Goal: Task Accomplishment & Management: Manage account settings

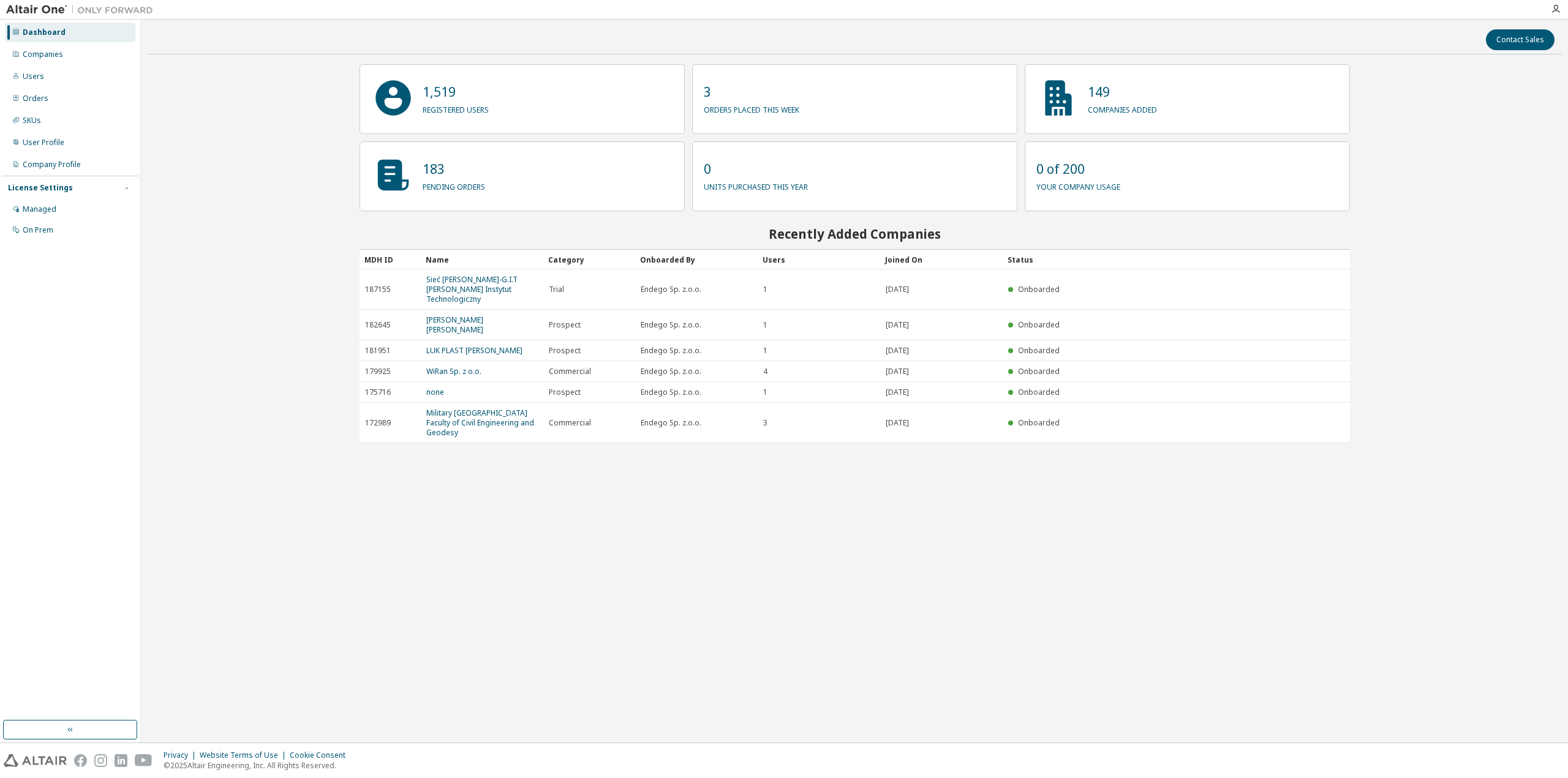
click at [446, 533] on div "Contact Sales 1,519 registered users 3 orders placed this week 149 companies ad…" at bounding box center [854, 381] width 1415 height 711
click at [66, 58] on div "Companies" at bounding box center [70, 54] width 130 height 20
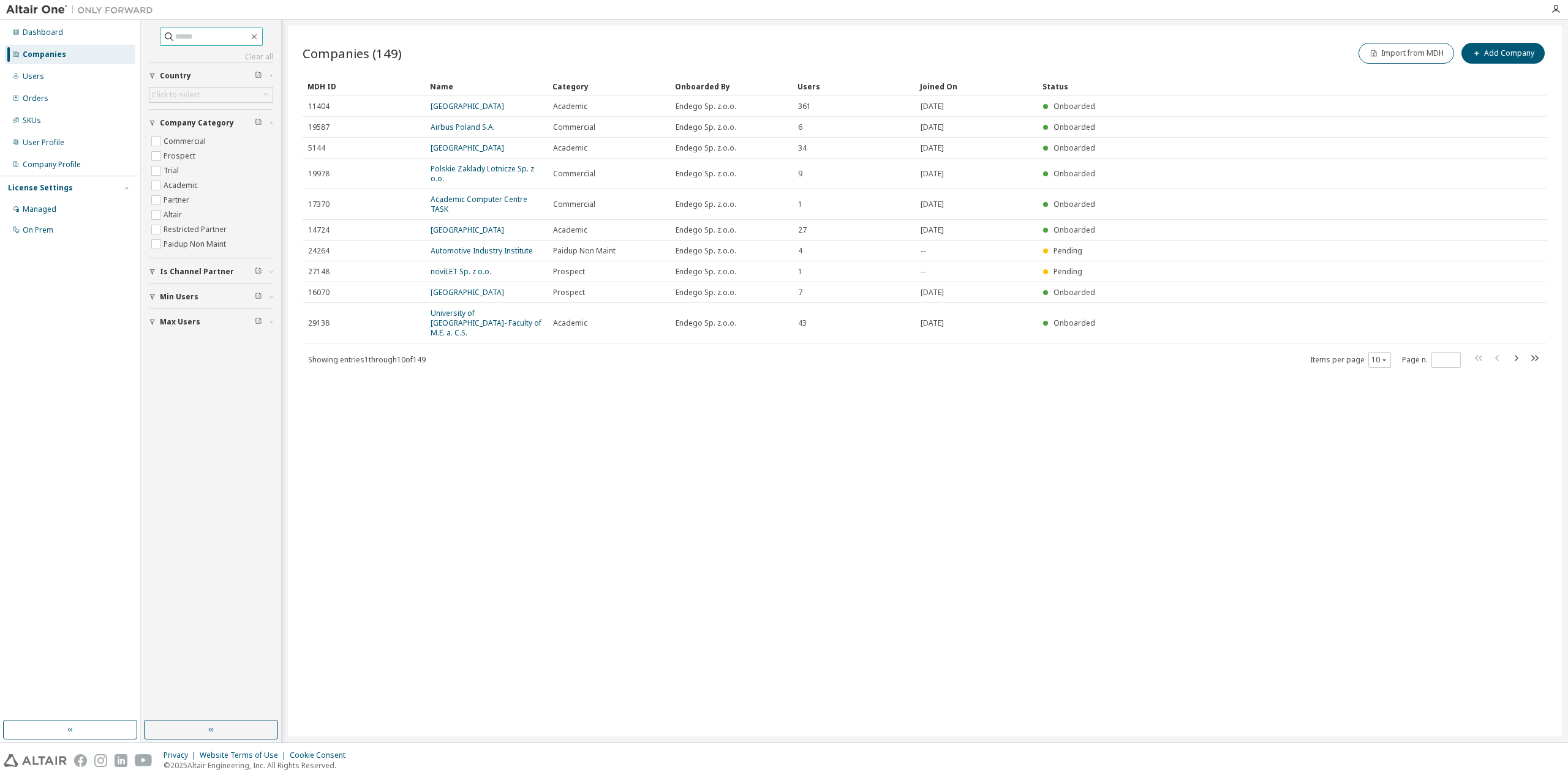
click at [236, 36] on input "text" at bounding box center [212, 37] width 73 height 12
type input "*"
type input "********"
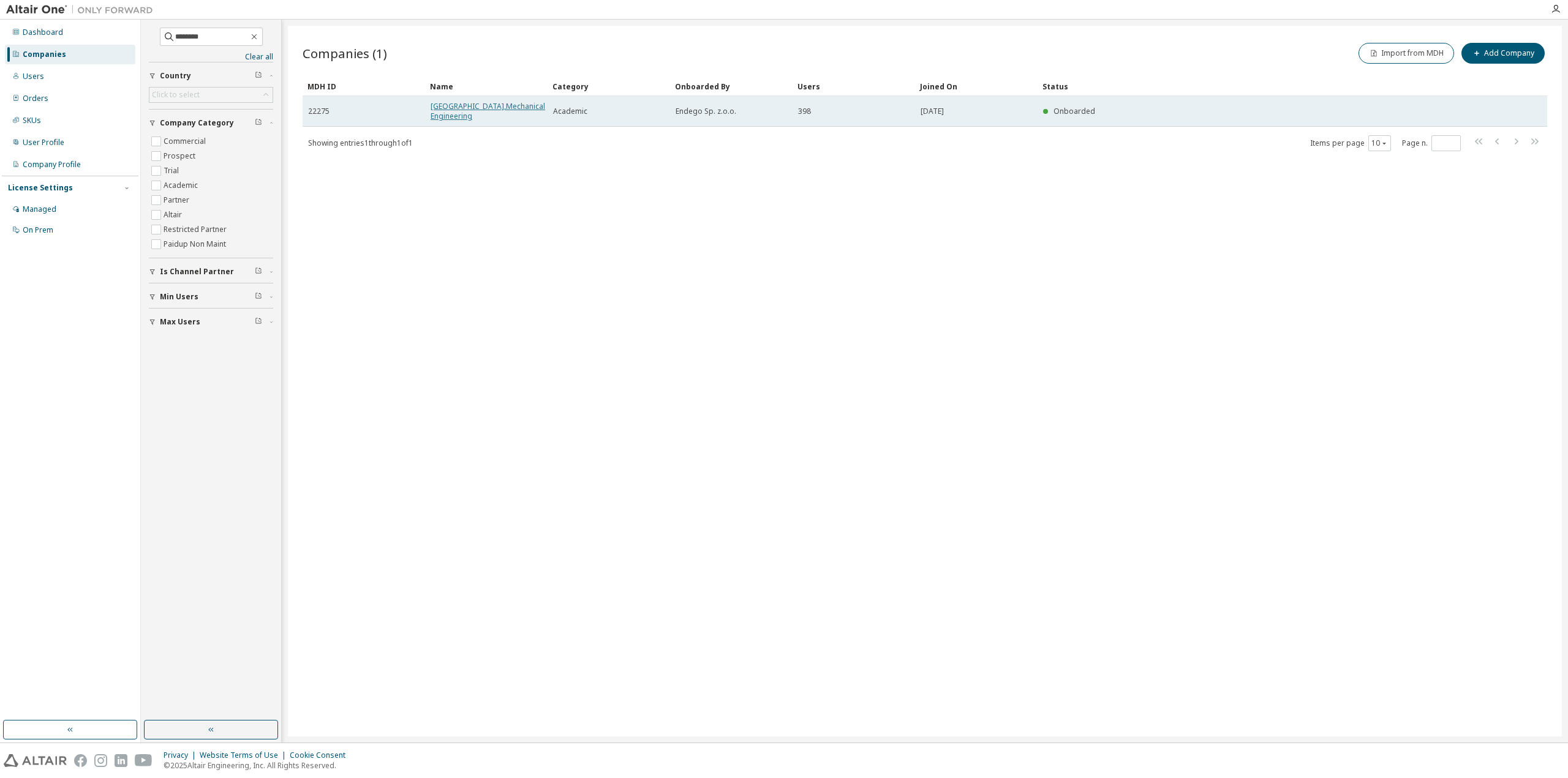
click at [489, 114] on link "[GEOGRAPHIC_DATA],Mechanical Engineering" at bounding box center [488, 111] width 114 height 20
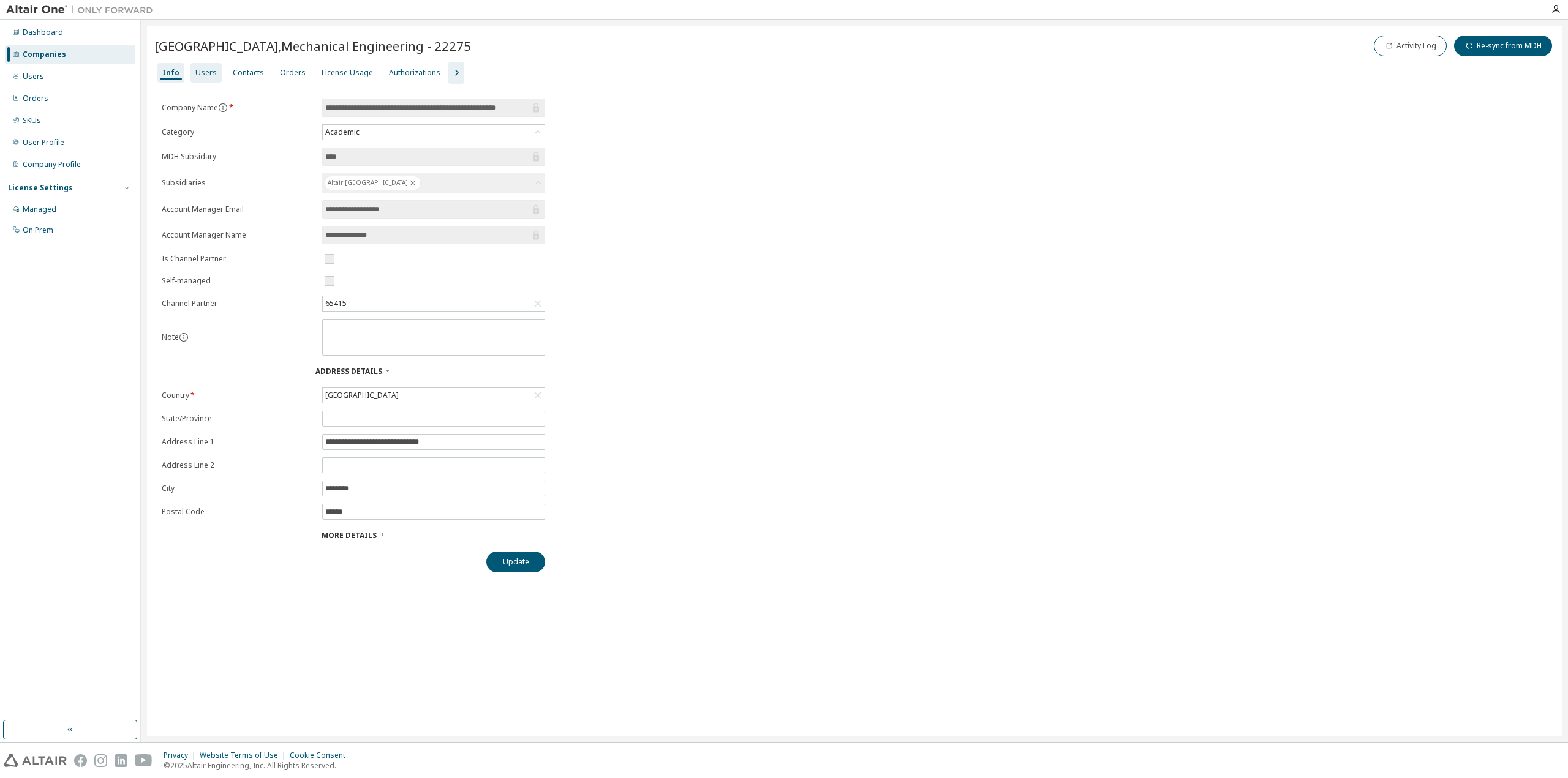
click at [204, 68] on div "Users" at bounding box center [206, 72] width 21 height 10
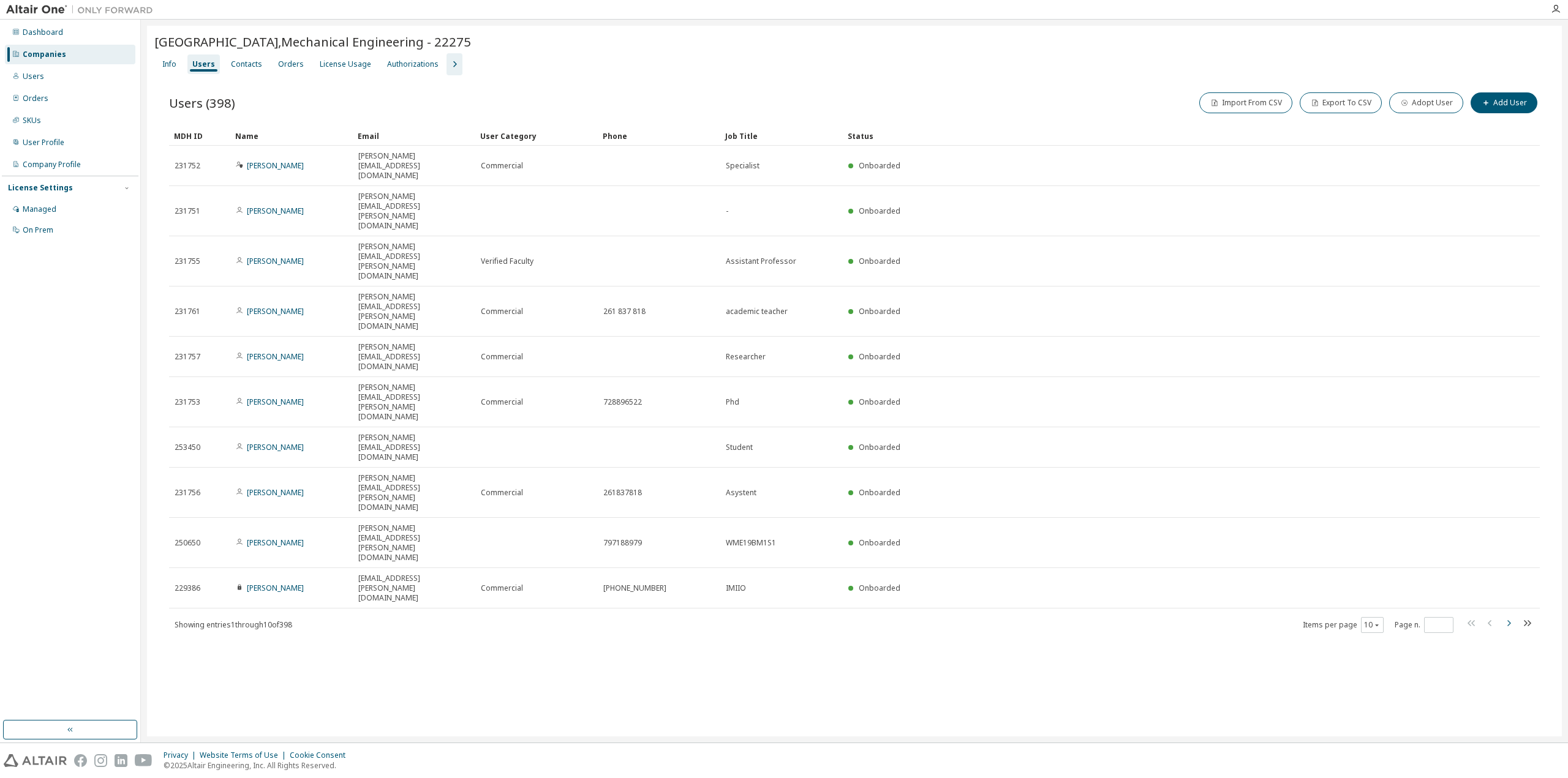
click at [1508, 620] on icon "button" at bounding box center [1509, 623] width 4 height 6
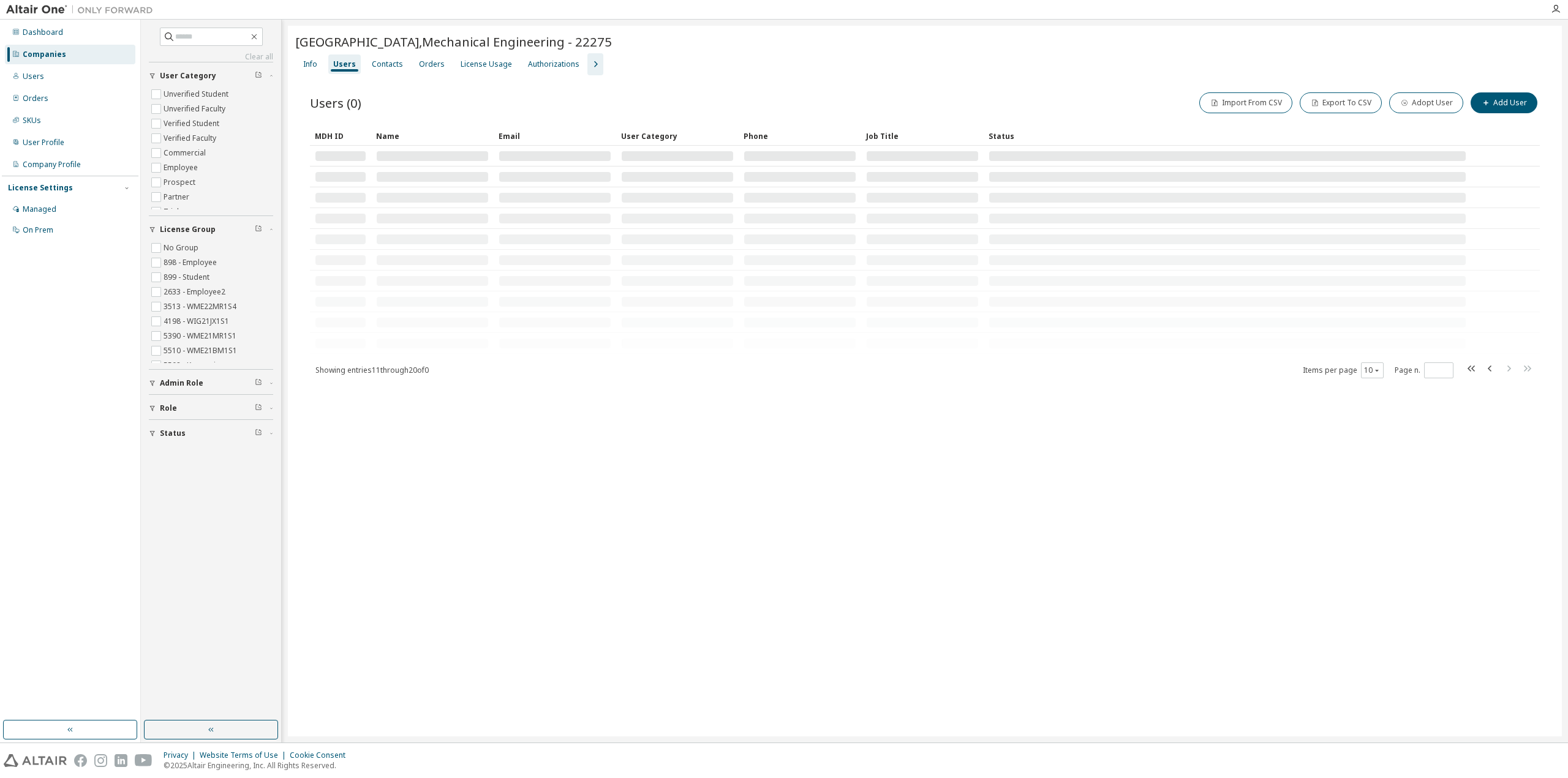
type input "*"
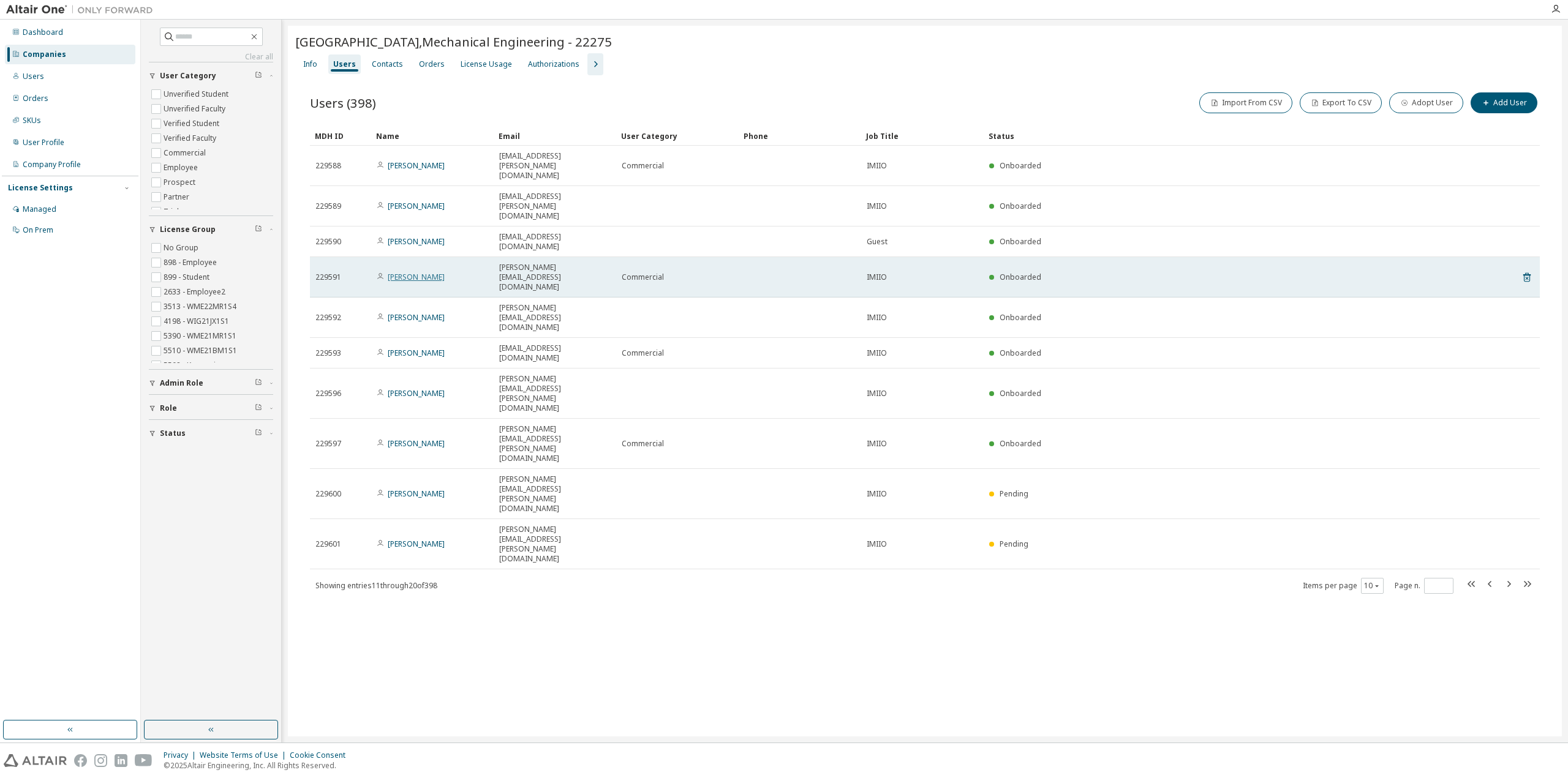
click at [408, 272] on link "[PERSON_NAME]" at bounding box center [416, 277] width 57 height 11
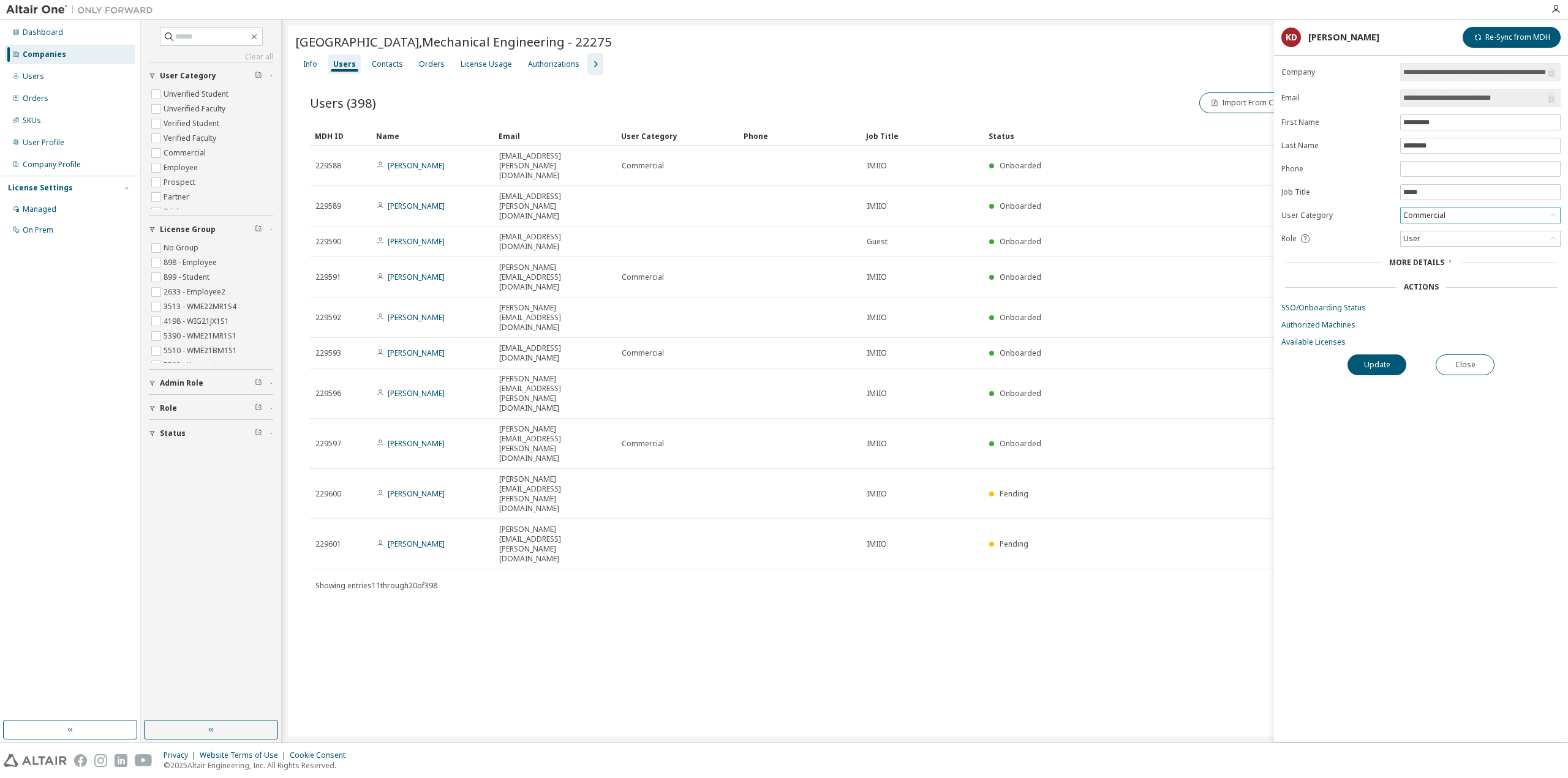
click at [1450, 210] on div "Commercial" at bounding box center [1480, 216] width 160 height 14
click at [1432, 264] on span "More Details" at bounding box center [1416, 263] width 55 height 11
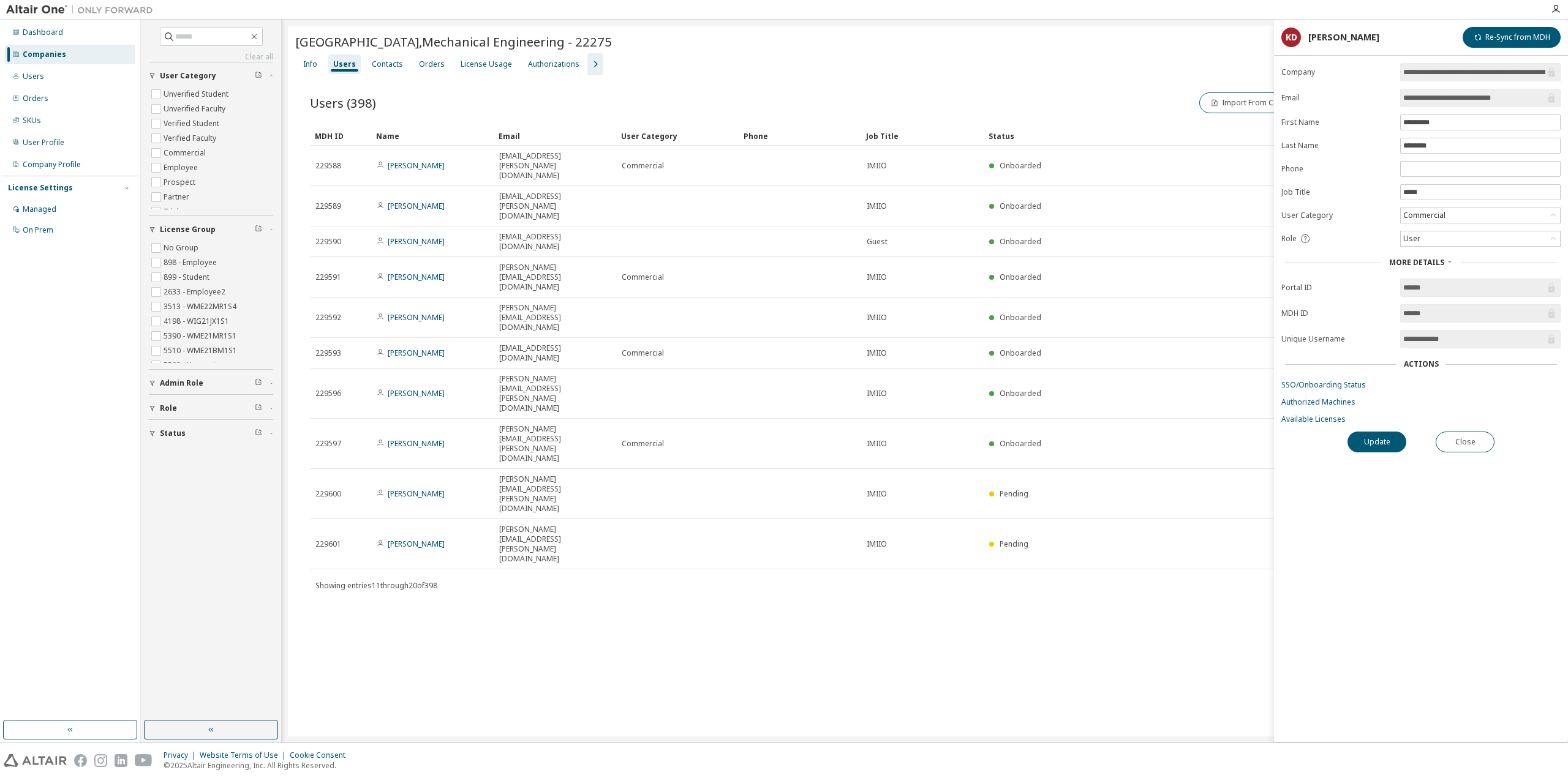
click at [1429, 224] on form "**********" at bounding box center [1420, 243] width 279 height 361
click at [1426, 216] on div "Commercial" at bounding box center [1424, 215] width 46 height 13
click at [1447, 217] on div "Commercial" at bounding box center [1480, 216] width 160 height 14
click at [1451, 233] on div "User" at bounding box center [1480, 239] width 160 height 14
click at [1448, 236] on div "User" at bounding box center [1480, 239] width 160 height 14
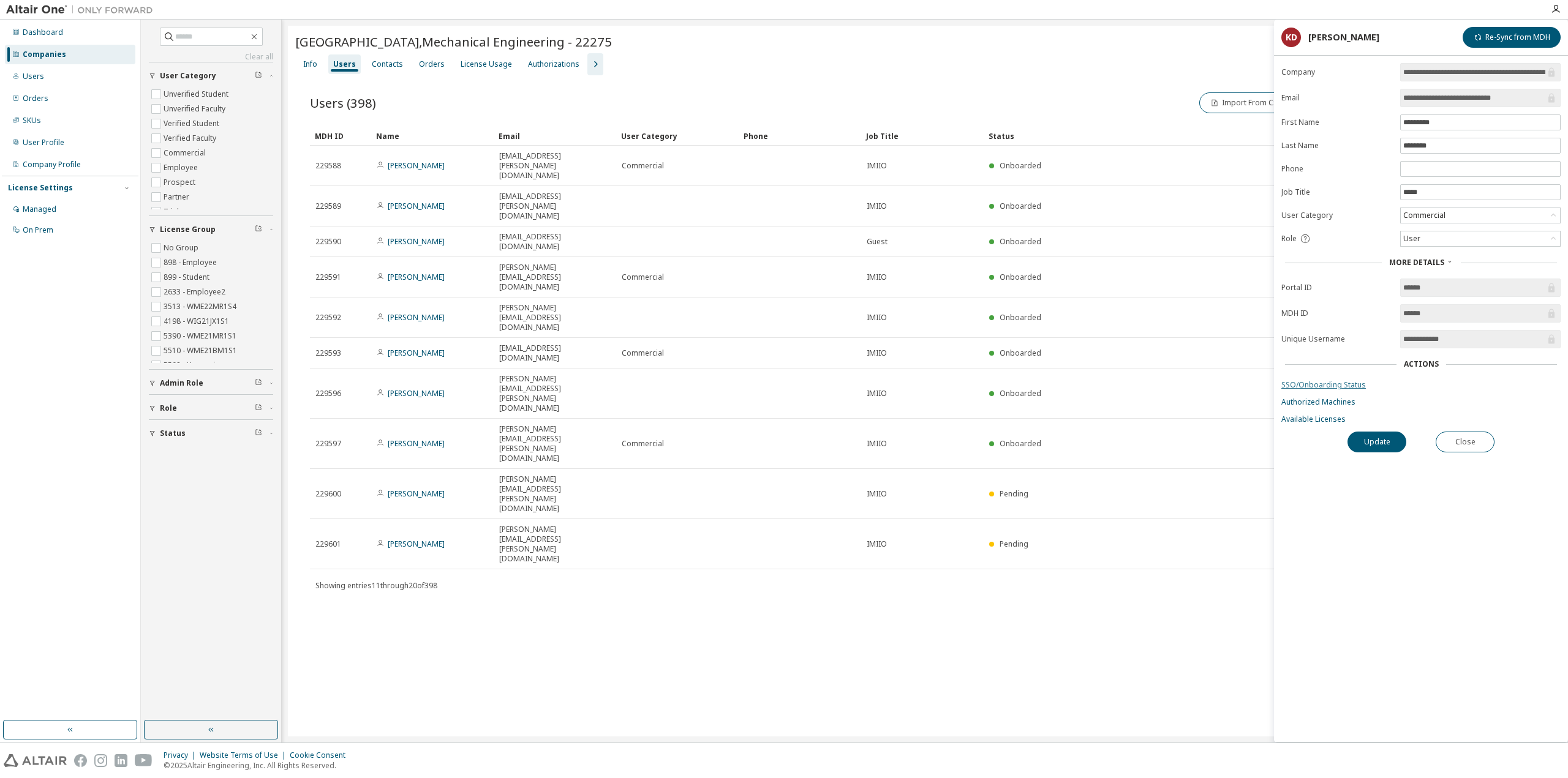
click at [1340, 383] on link "SSO/Onboarding Status" at bounding box center [1420, 385] width 279 height 10
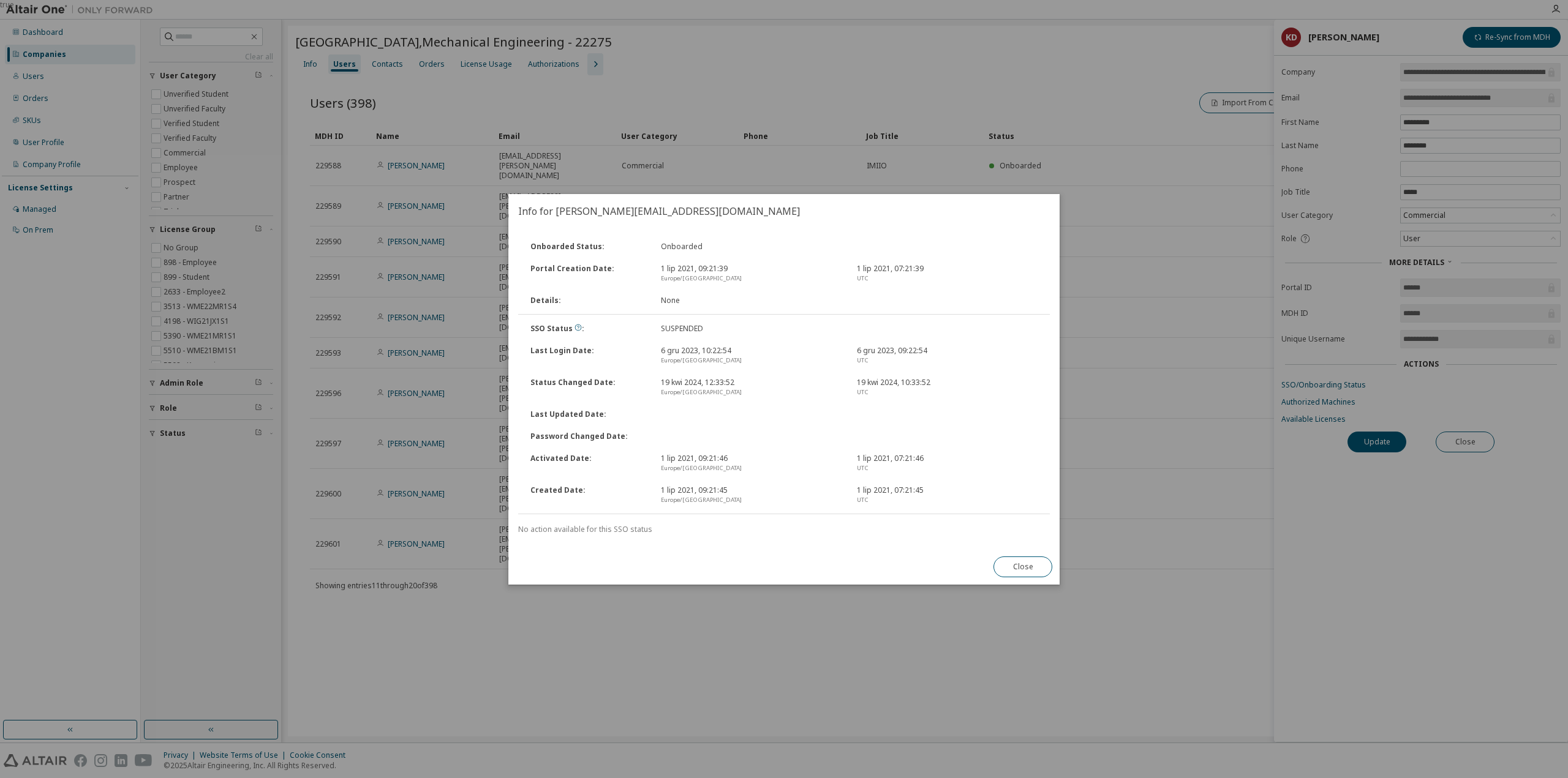
click at [708, 319] on div "SSO Status : SUSPENDED" at bounding box center [784, 329] width 534 height 22
click at [703, 320] on div "SSO Status : SUSPENDED" at bounding box center [784, 329] width 534 height 22
click at [988, 567] on div "Close" at bounding box center [1022, 567] width 73 height 36
click at [1011, 566] on button "Close" at bounding box center [1022, 567] width 59 height 20
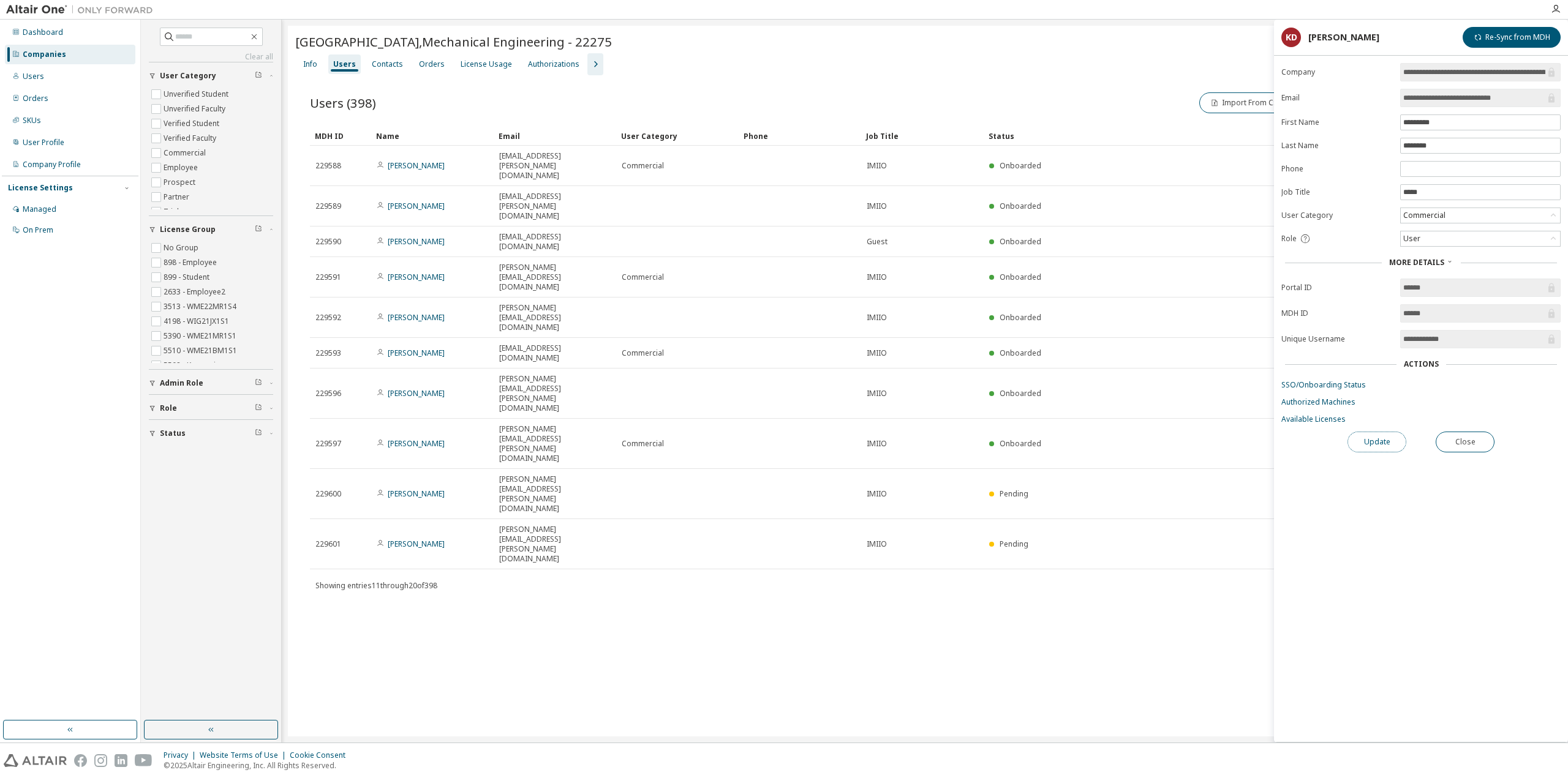
click at [1365, 447] on button "Update" at bounding box center [1377, 441] width 59 height 20
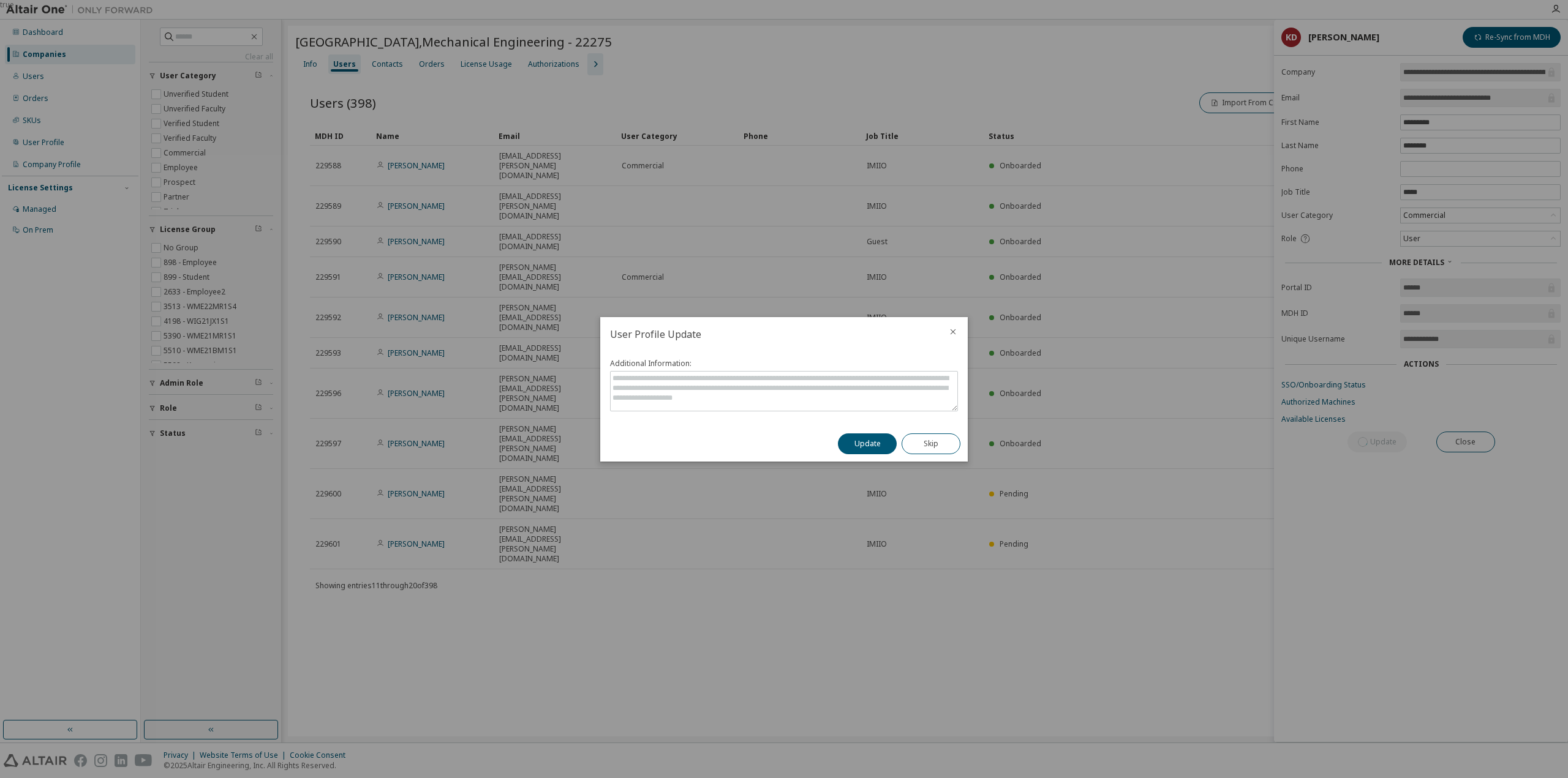
click at [956, 331] on icon "close" at bounding box center [953, 332] width 10 height 10
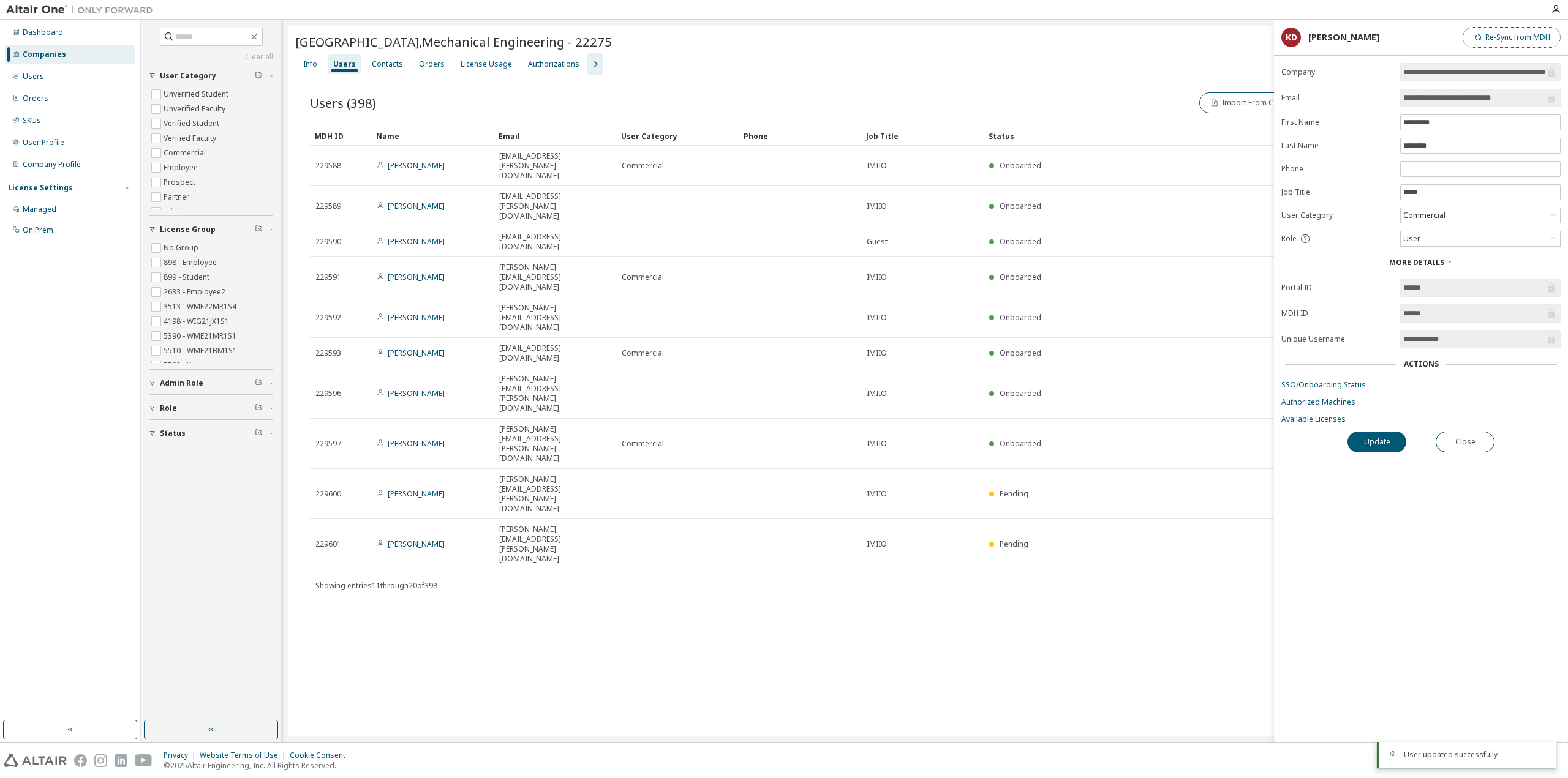
click at [1500, 42] on button "Re-Sync from MDH" at bounding box center [1512, 37] width 98 height 20
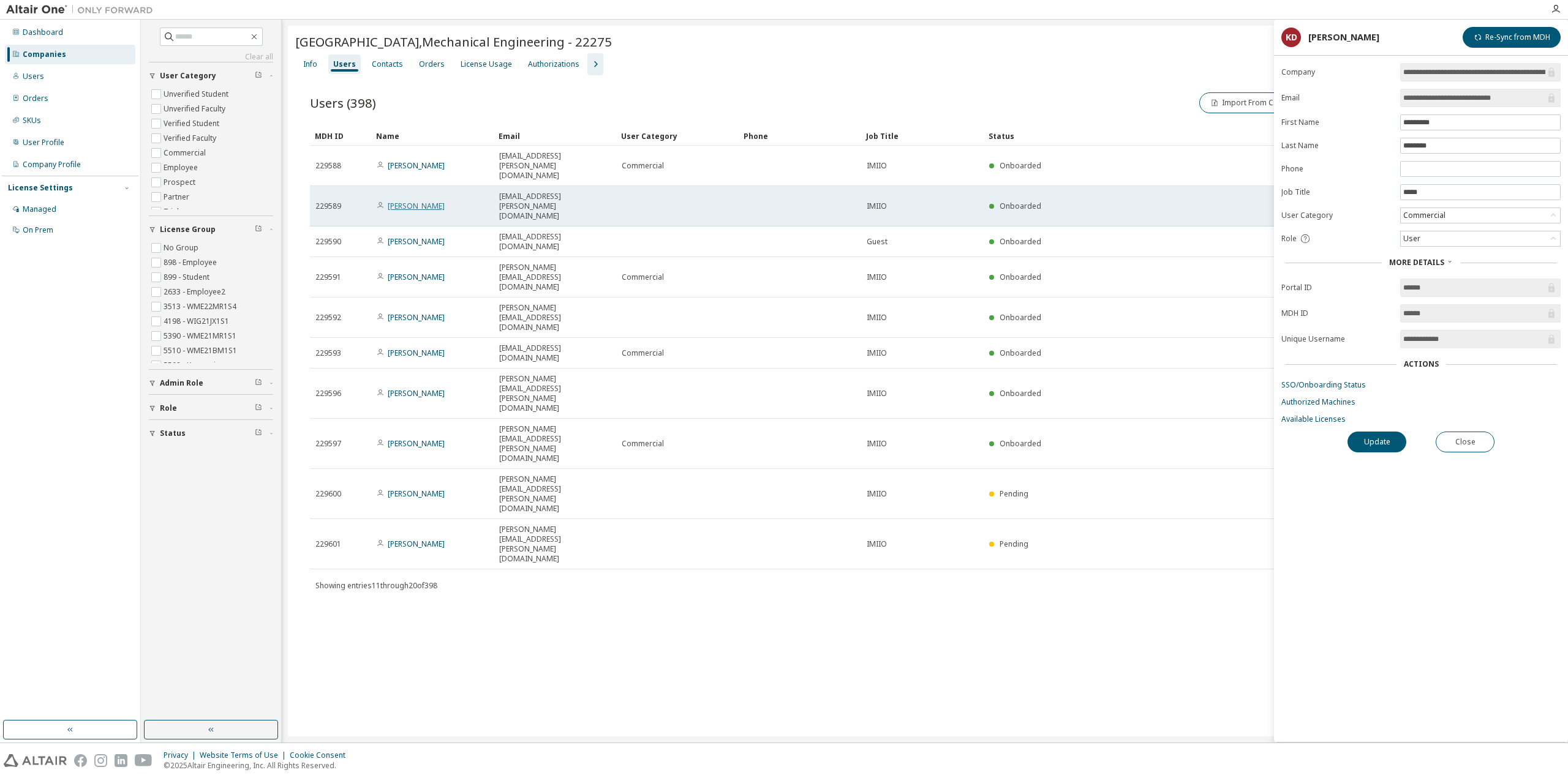
click at [418, 201] on link "[PERSON_NAME]" at bounding box center [416, 206] width 57 height 11
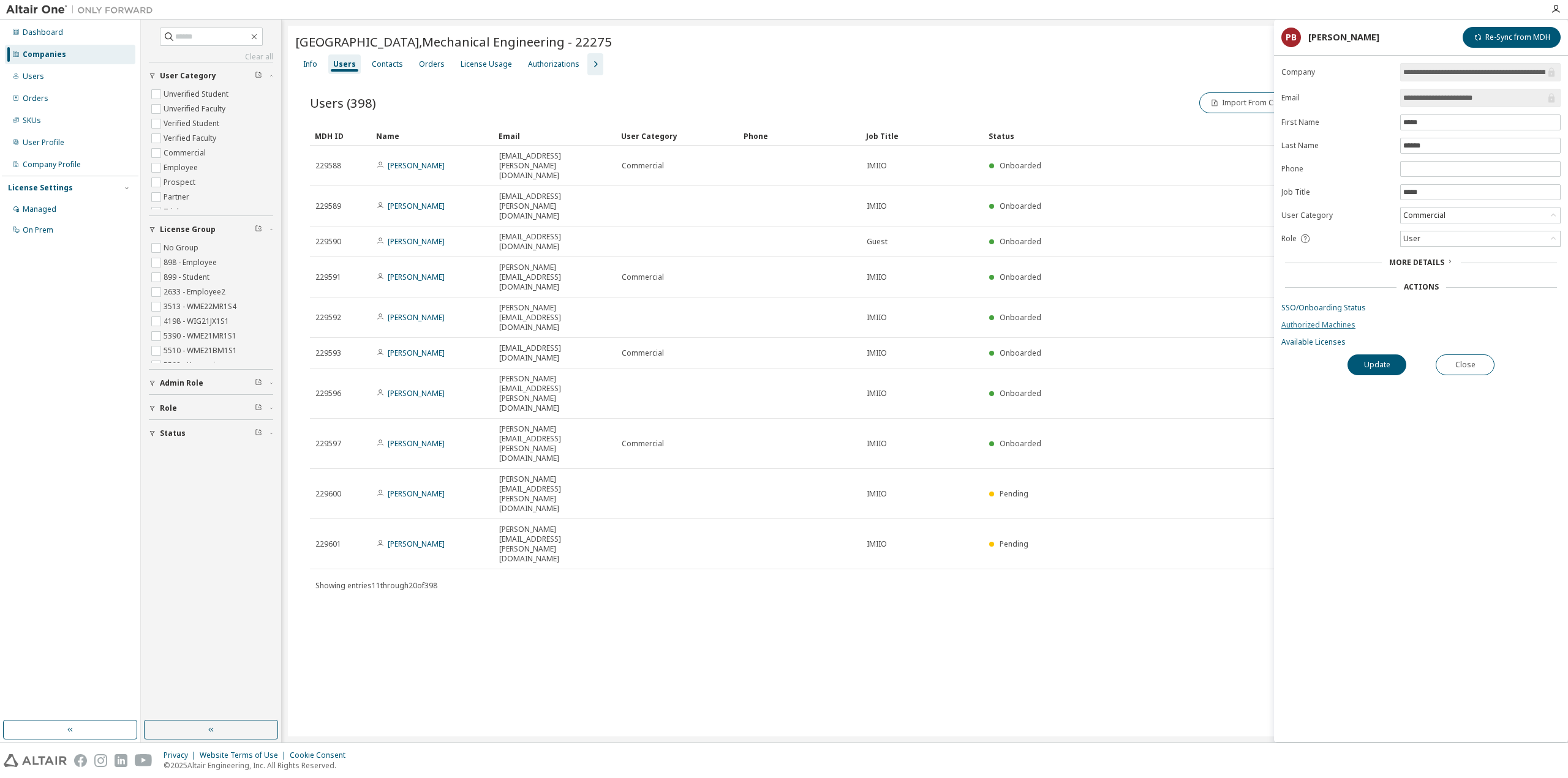
click at [1307, 326] on link "Authorized Machines" at bounding box center [1420, 324] width 279 height 10
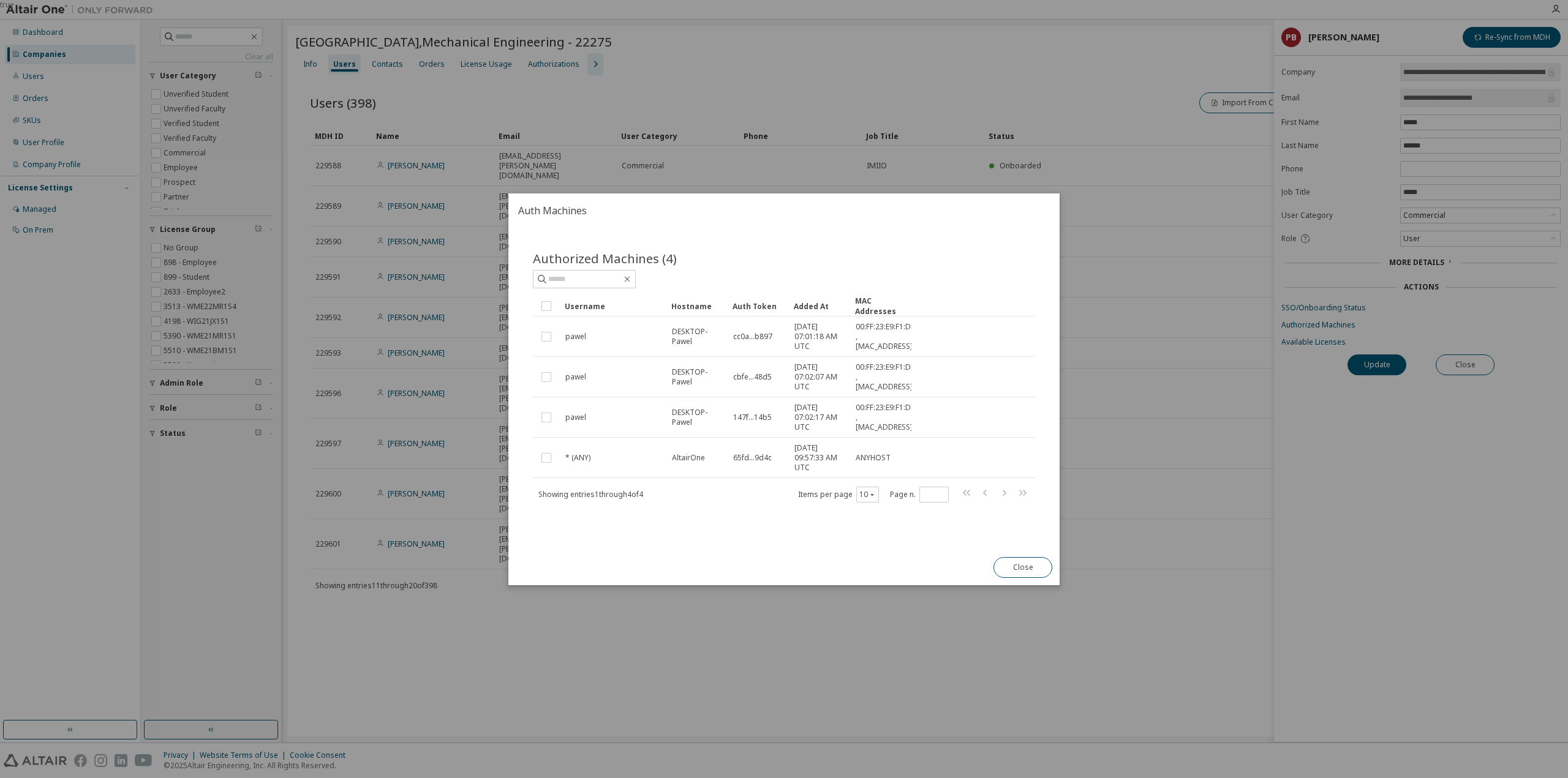
click at [1258, 369] on div "true" at bounding box center [784, 389] width 1568 height 778
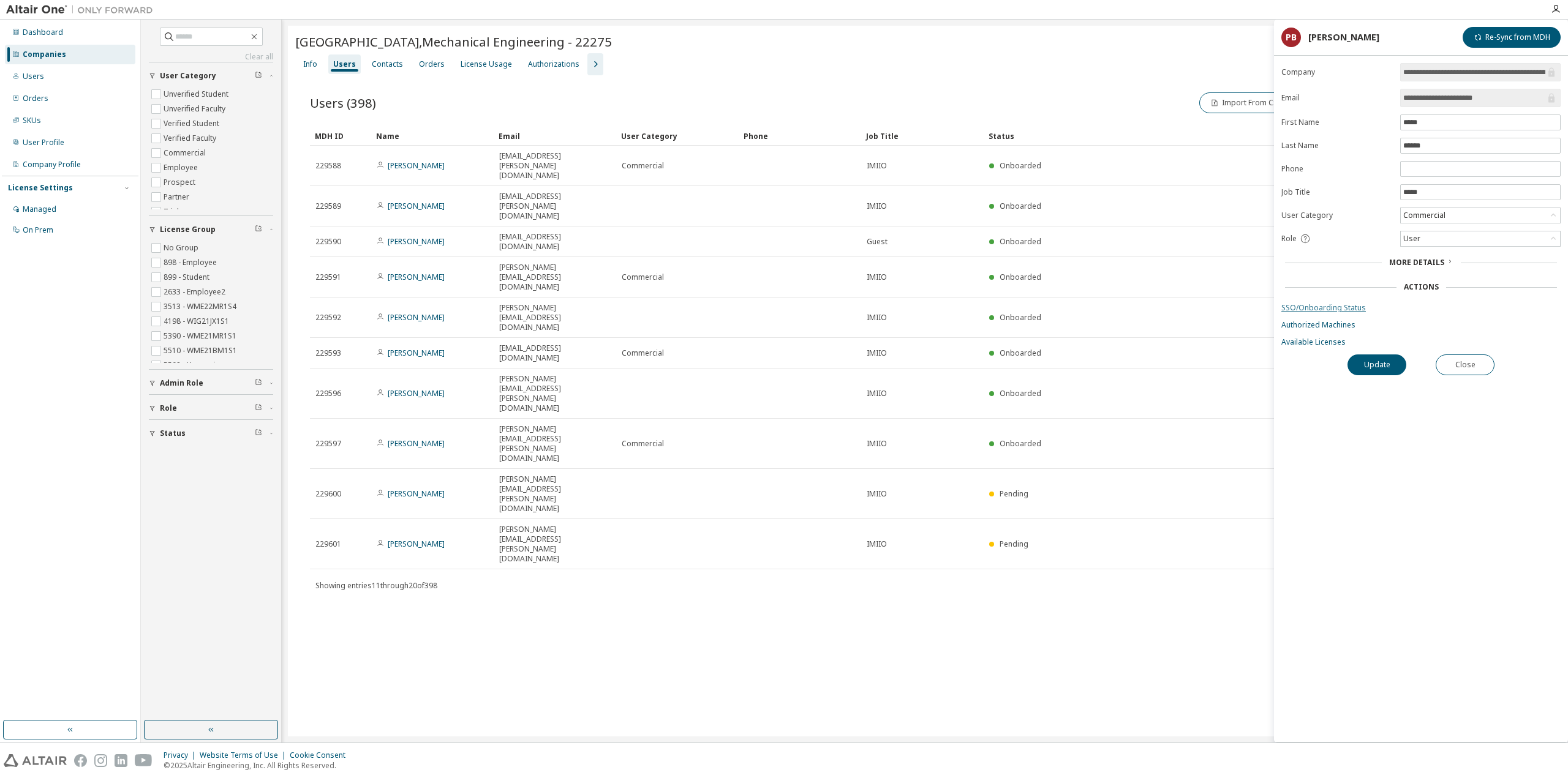
click at [1313, 309] on link "SSO/Onboarding Status" at bounding box center [1420, 307] width 279 height 10
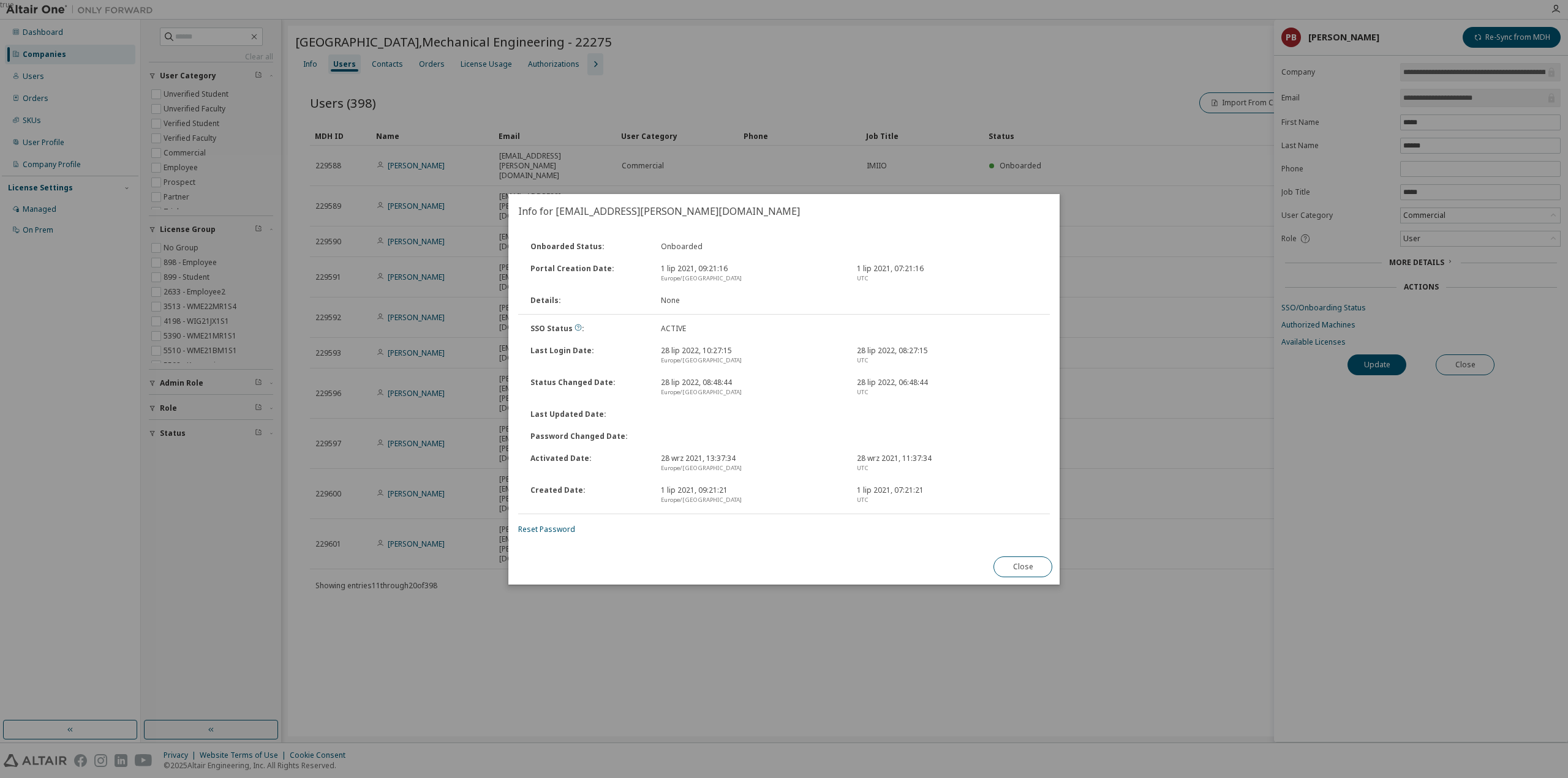
click at [1183, 420] on div "true" at bounding box center [784, 389] width 1568 height 778
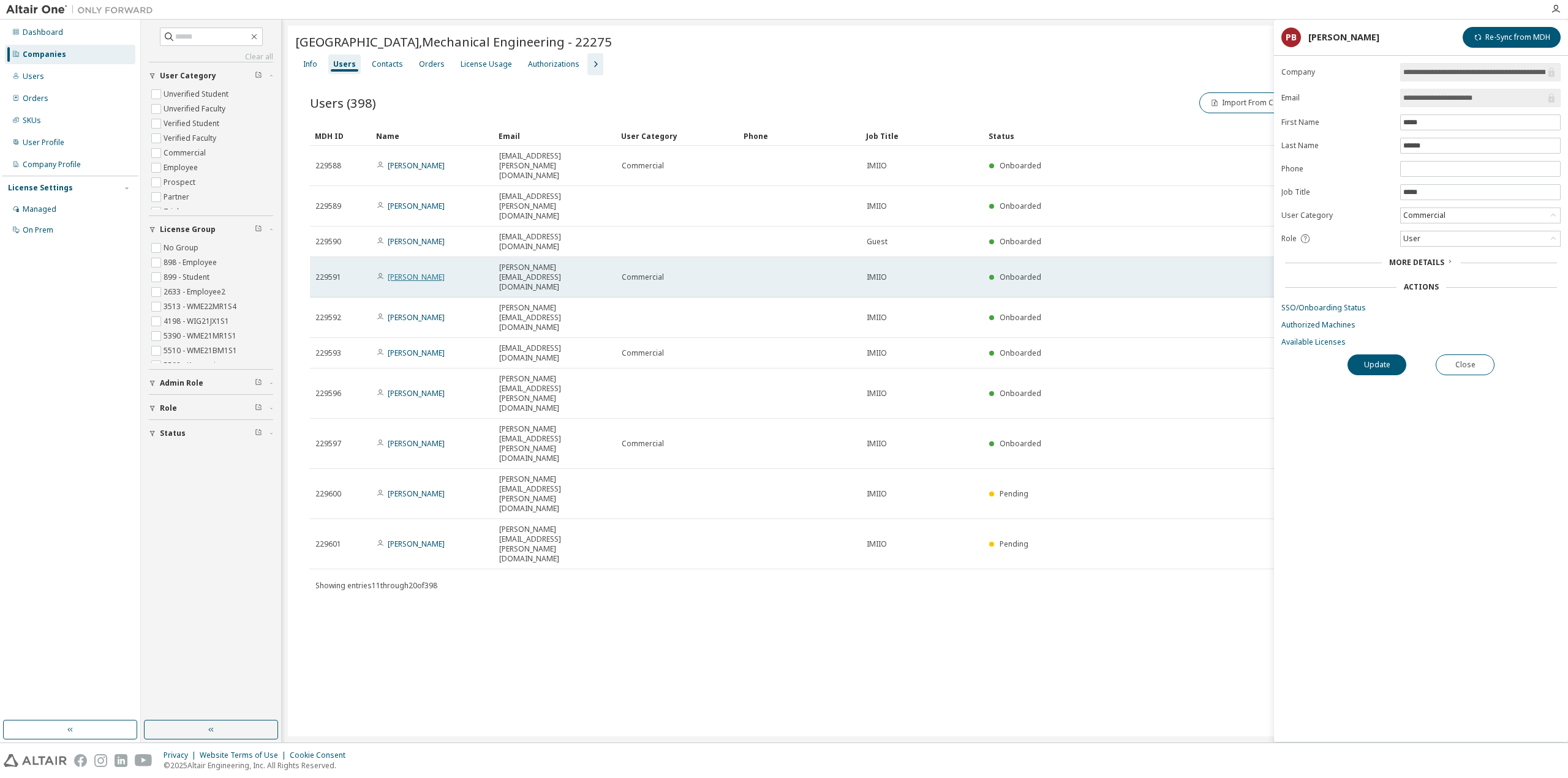
click at [433, 272] on link "[PERSON_NAME]" at bounding box center [416, 277] width 57 height 11
click at [430, 272] on link "[PERSON_NAME]" at bounding box center [416, 277] width 57 height 11
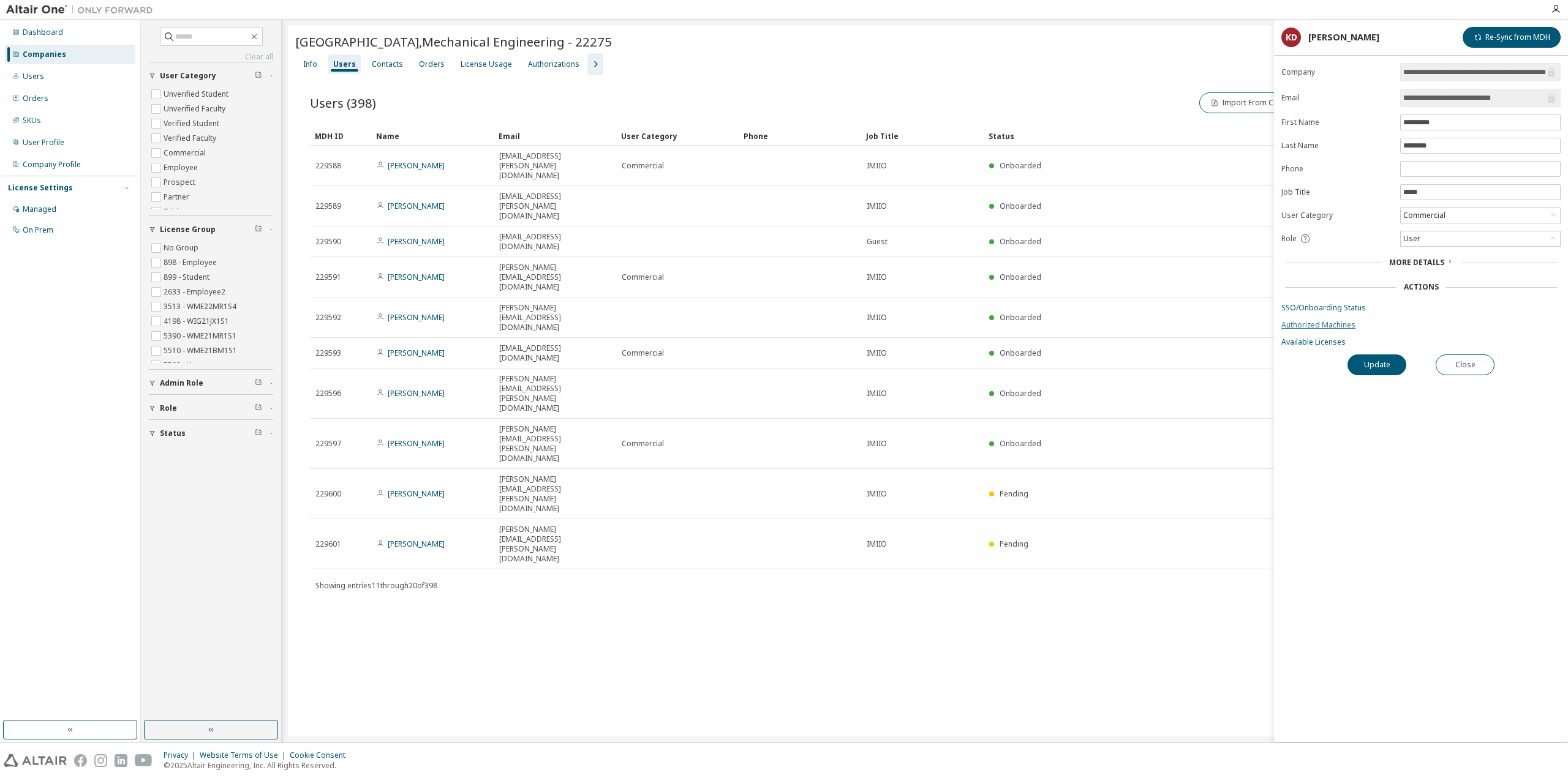
click at [1289, 328] on link "Authorized Machines" at bounding box center [1420, 324] width 279 height 10
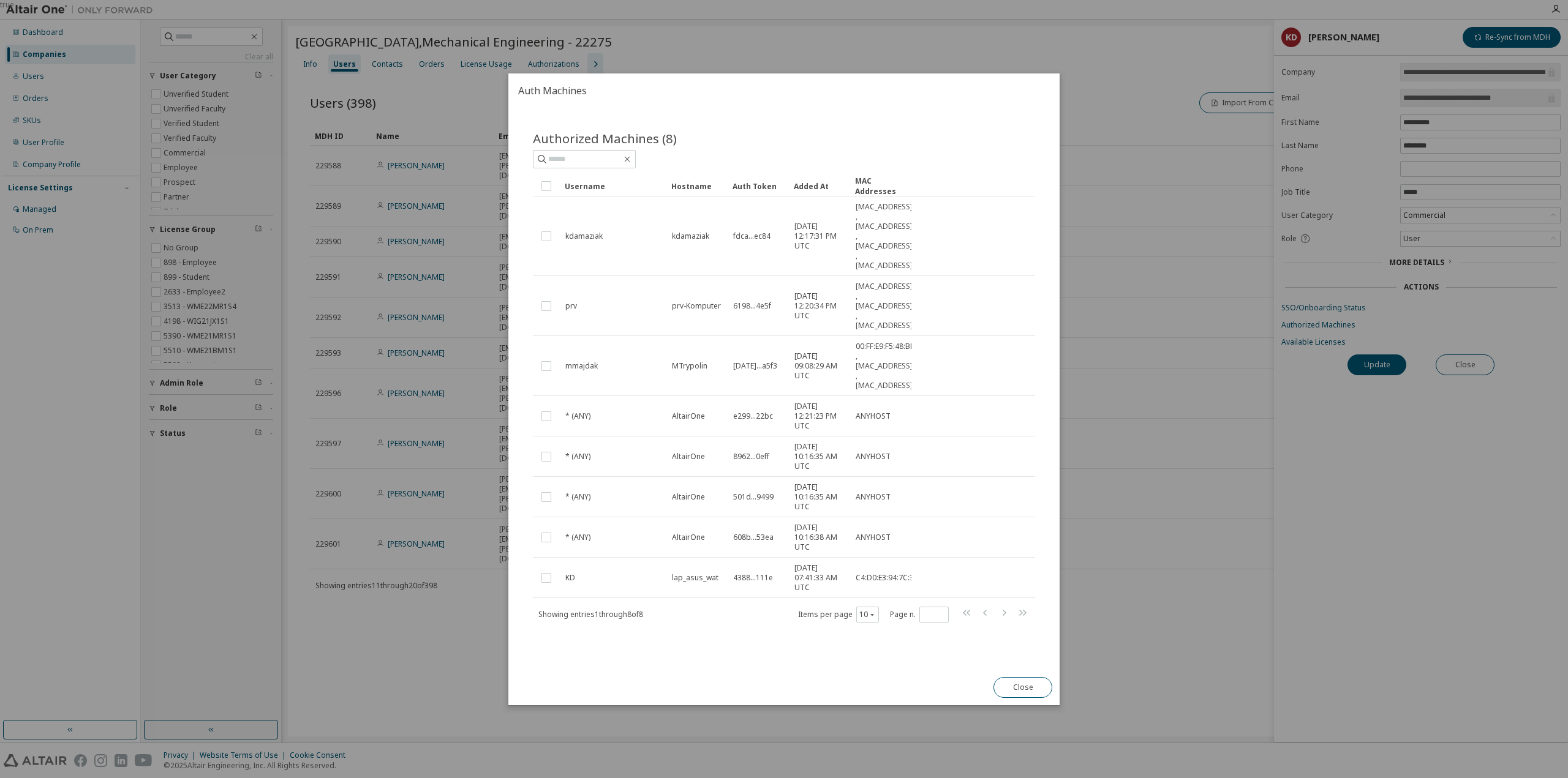
click at [1171, 396] on div "true" at bounding box center [784, 389] width 1568 height 778
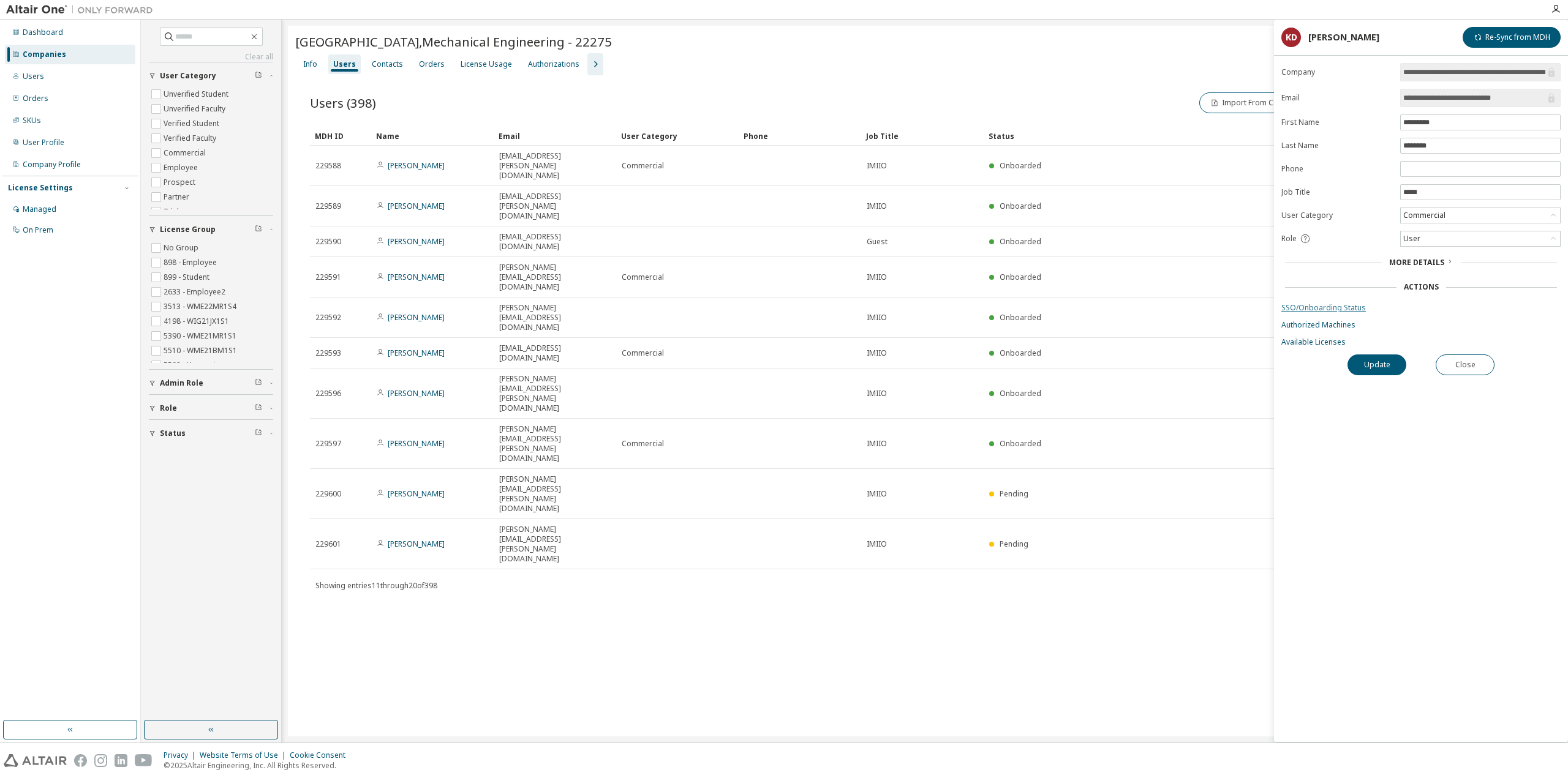
click at [1339, 305] on link "SSO/Onboarding Status" at bounding box center [1420, 307] width 279 height 10
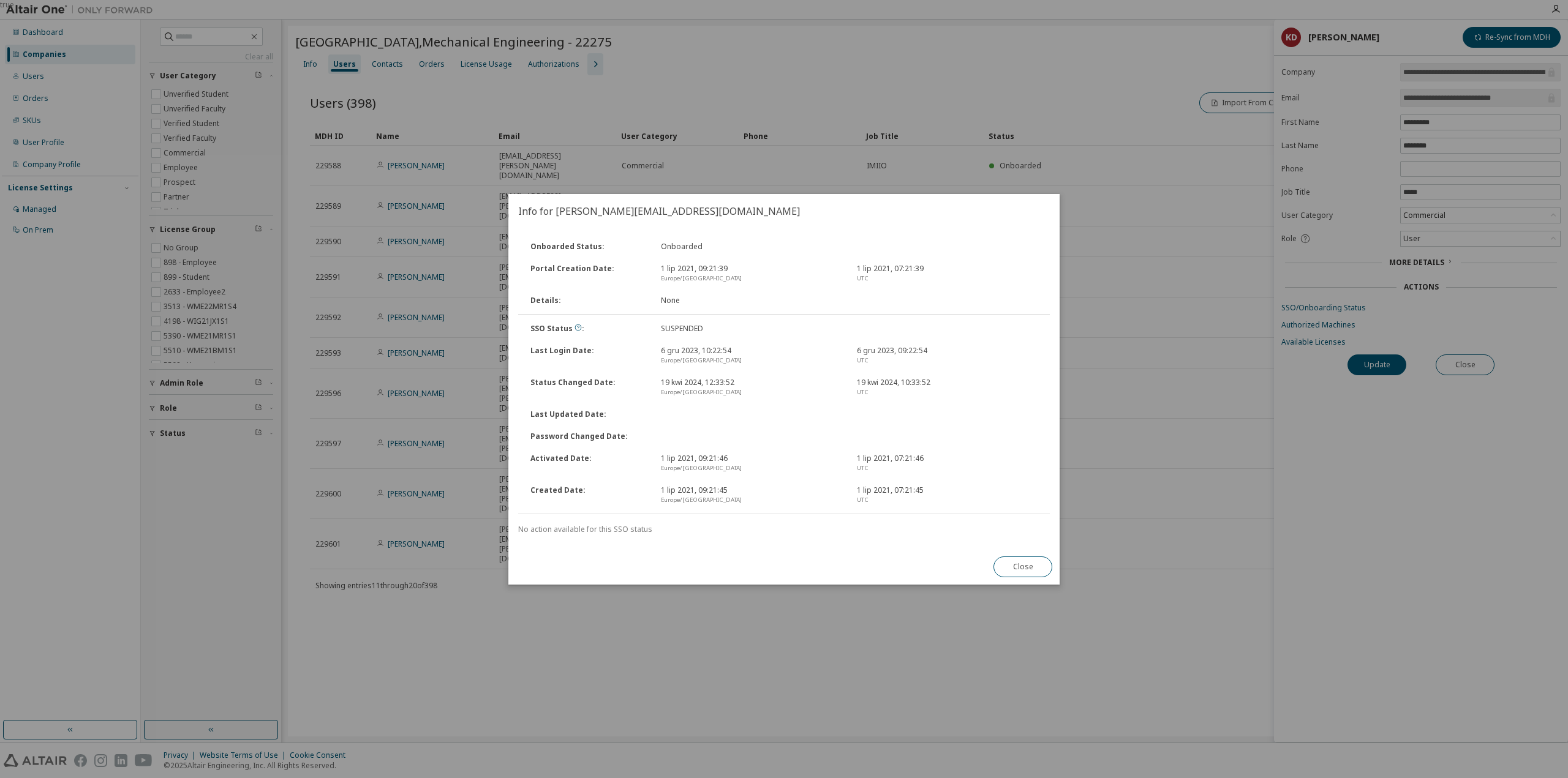
click at [1112, 512] on div "true" at bounding box center [784, 389] width 1568 height 778
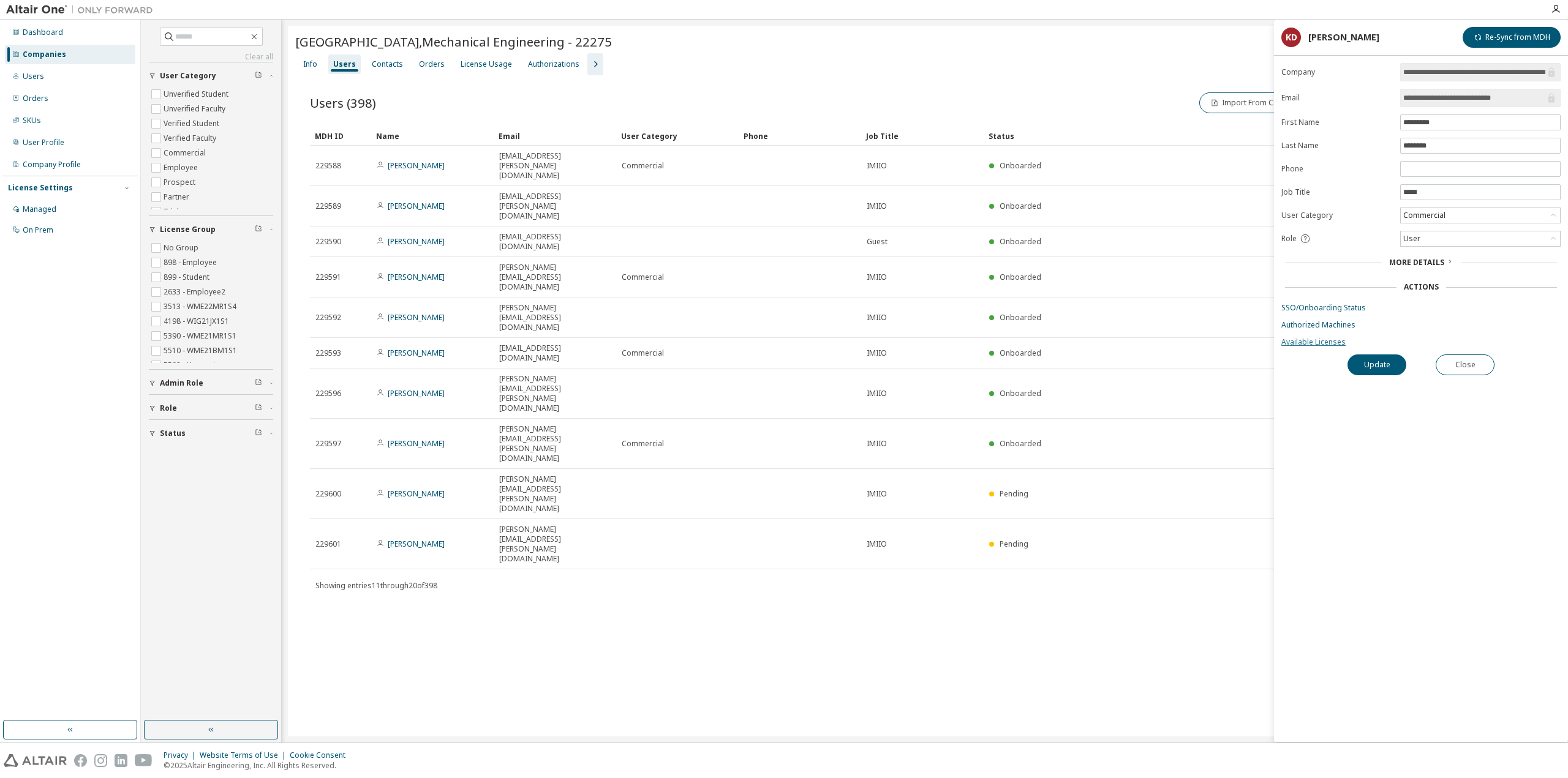
click at [1302, 340] on link "Available Licenses" at bounding box center [1420, 342] width 279 height 10
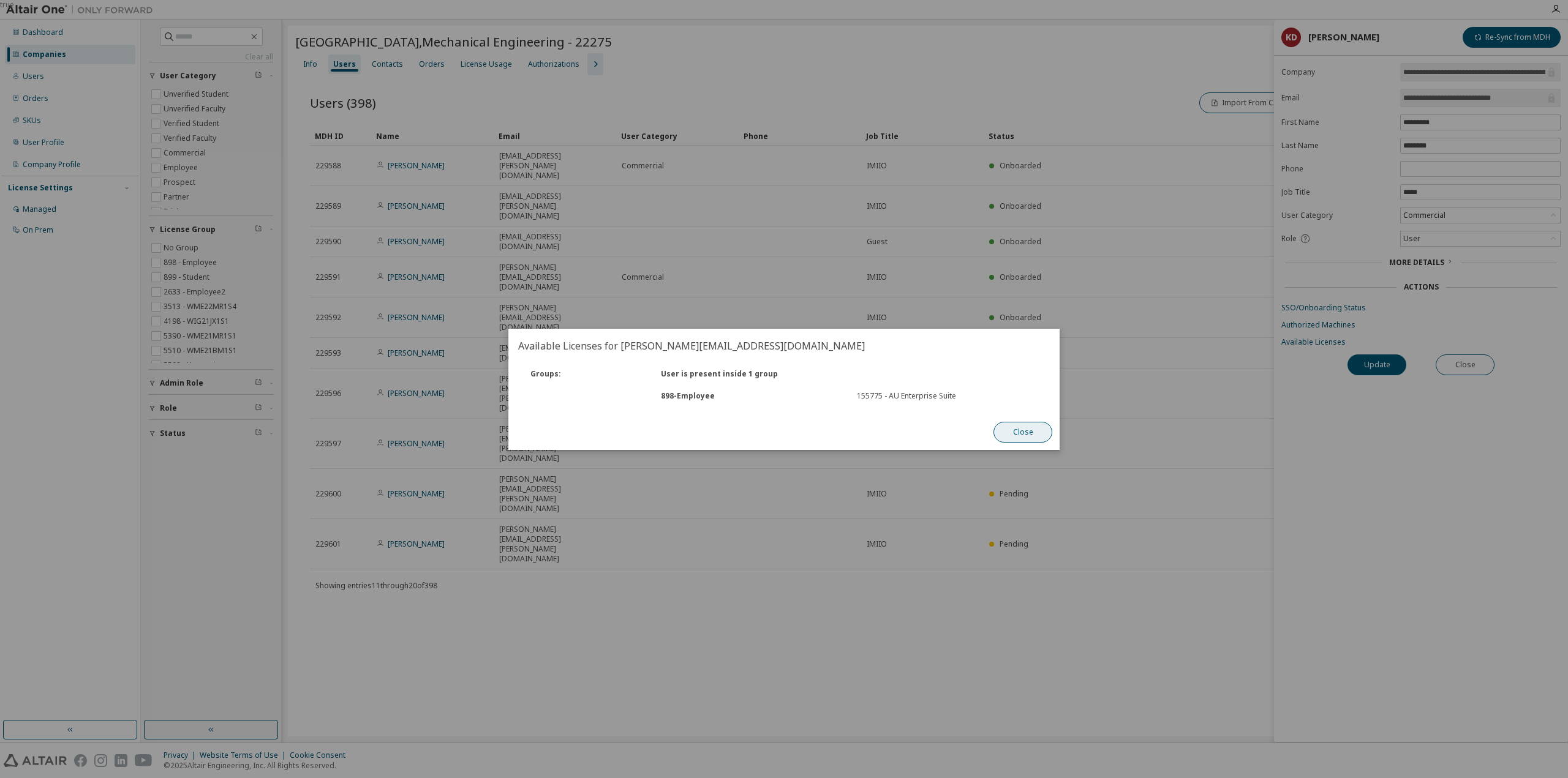
click at [1038, 433] on button "Close" at bounding box center [1022, 431] width 59 height 20
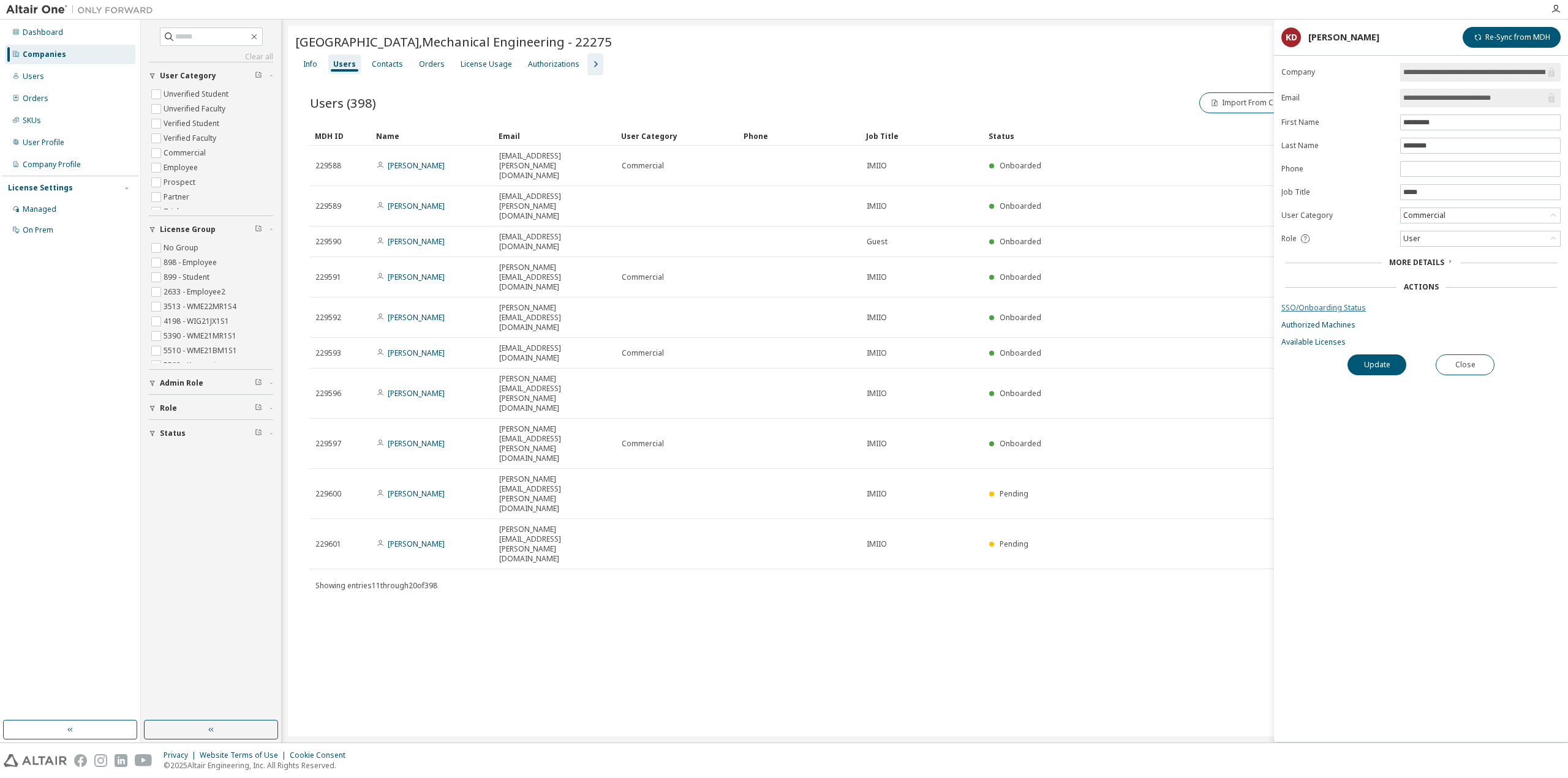
click at [1318, 309] on link "SSO/Onboarding Status" at bounding box center [1420, 307] width 279 height 10
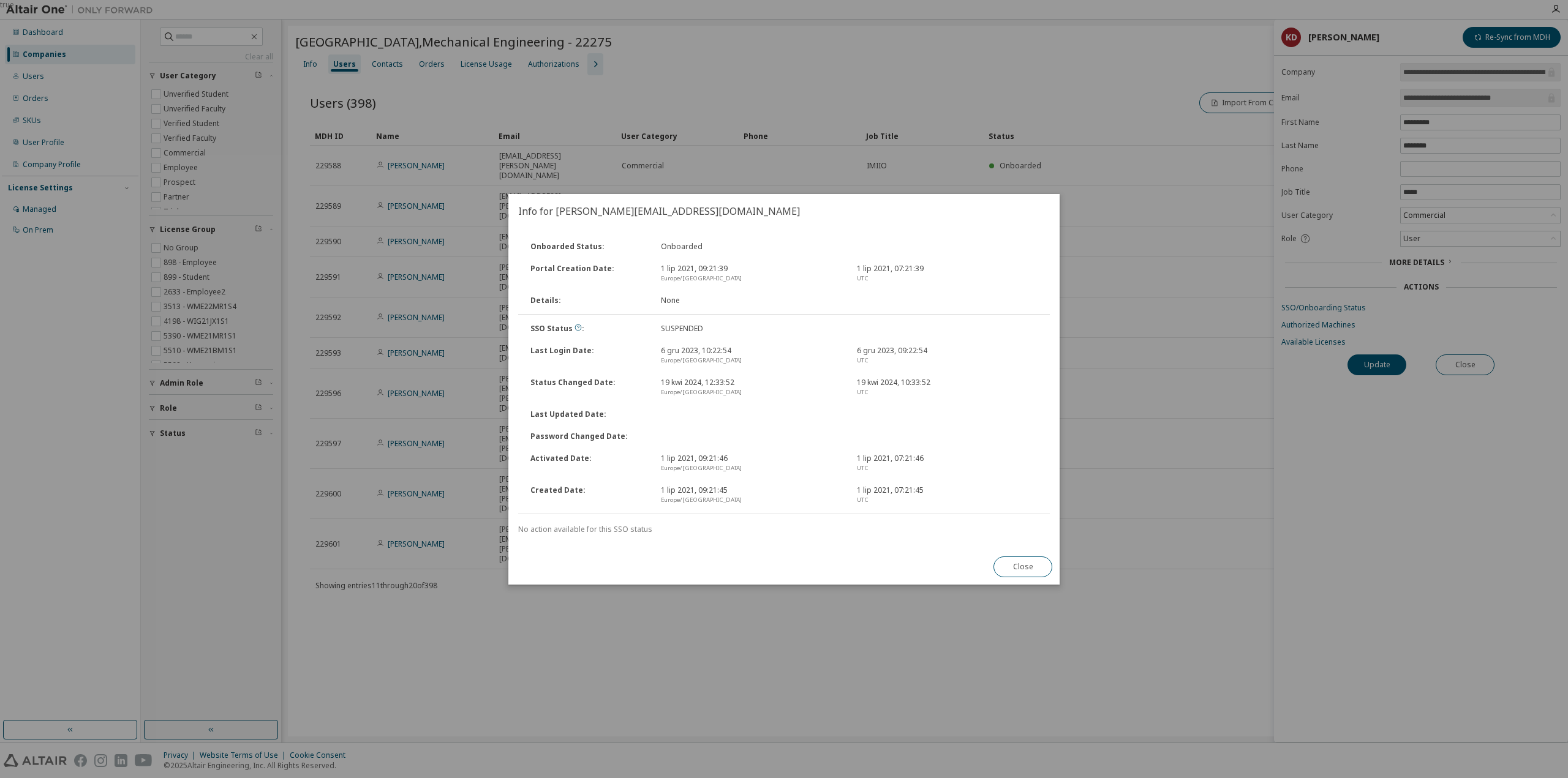
click at [1216, 330] on div "true" at bounding box center [784, 389] width 1568 height 778
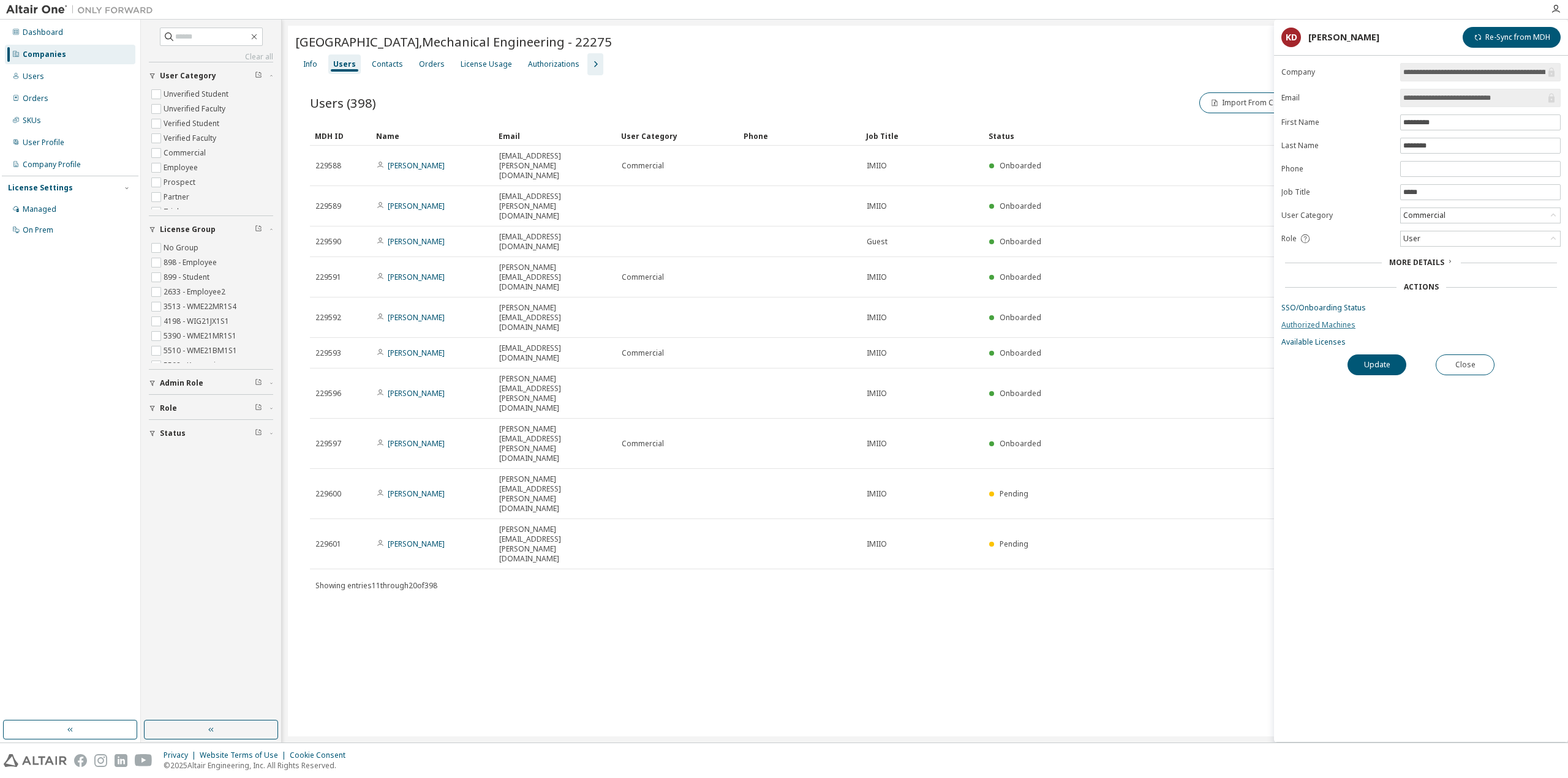
click at [1302, 322] on link "Authorized Machines" at bounding box center [1420, 324] width 279 height 10
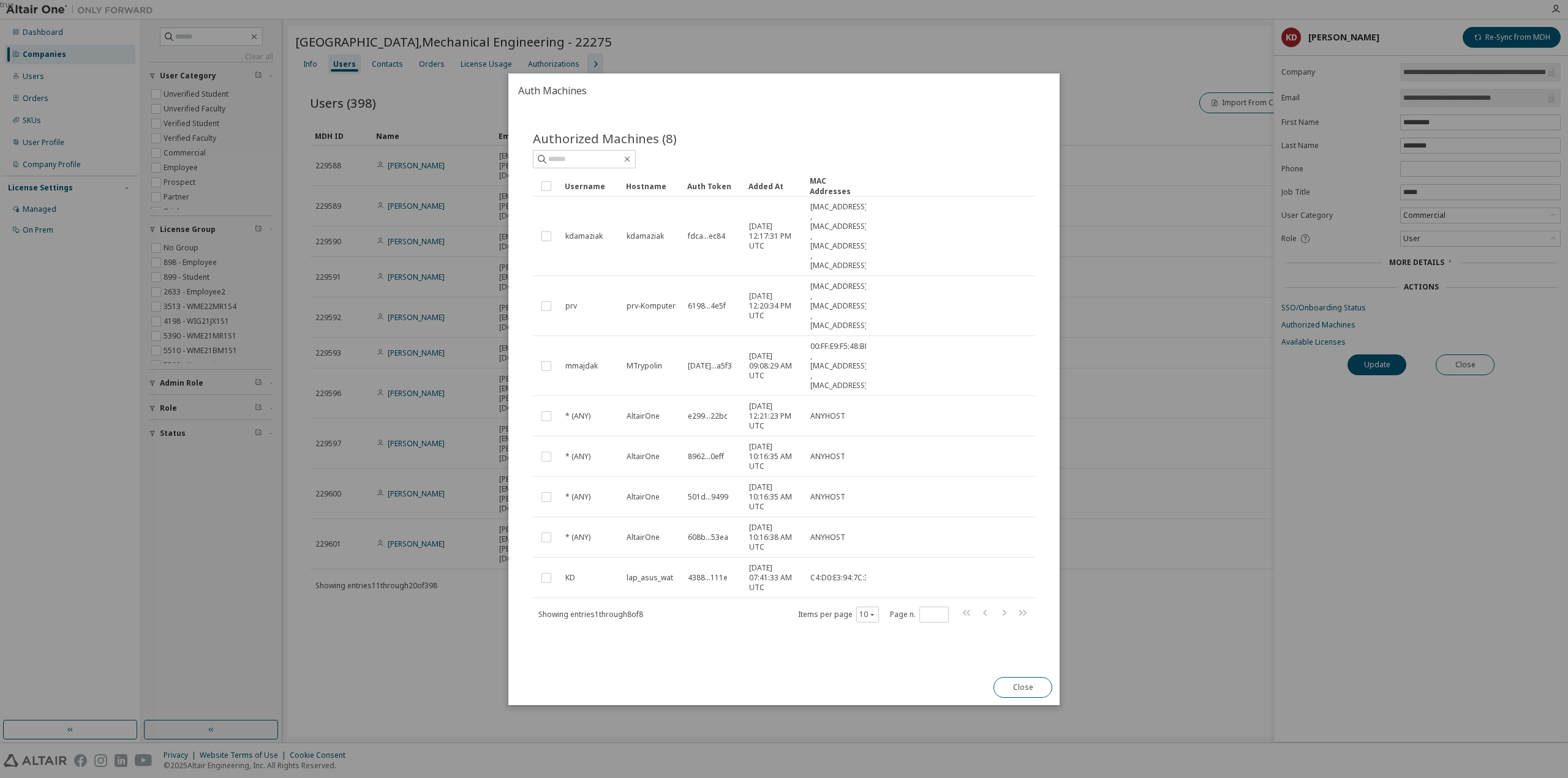
drag, startPoint x: 1145, startPoint y: 482, endPoint x: 1212, endPoint y: 405, distance: 102.1
click at [1147, 479] on div "true" at bounding box center [784, 389] width 1568 height 778
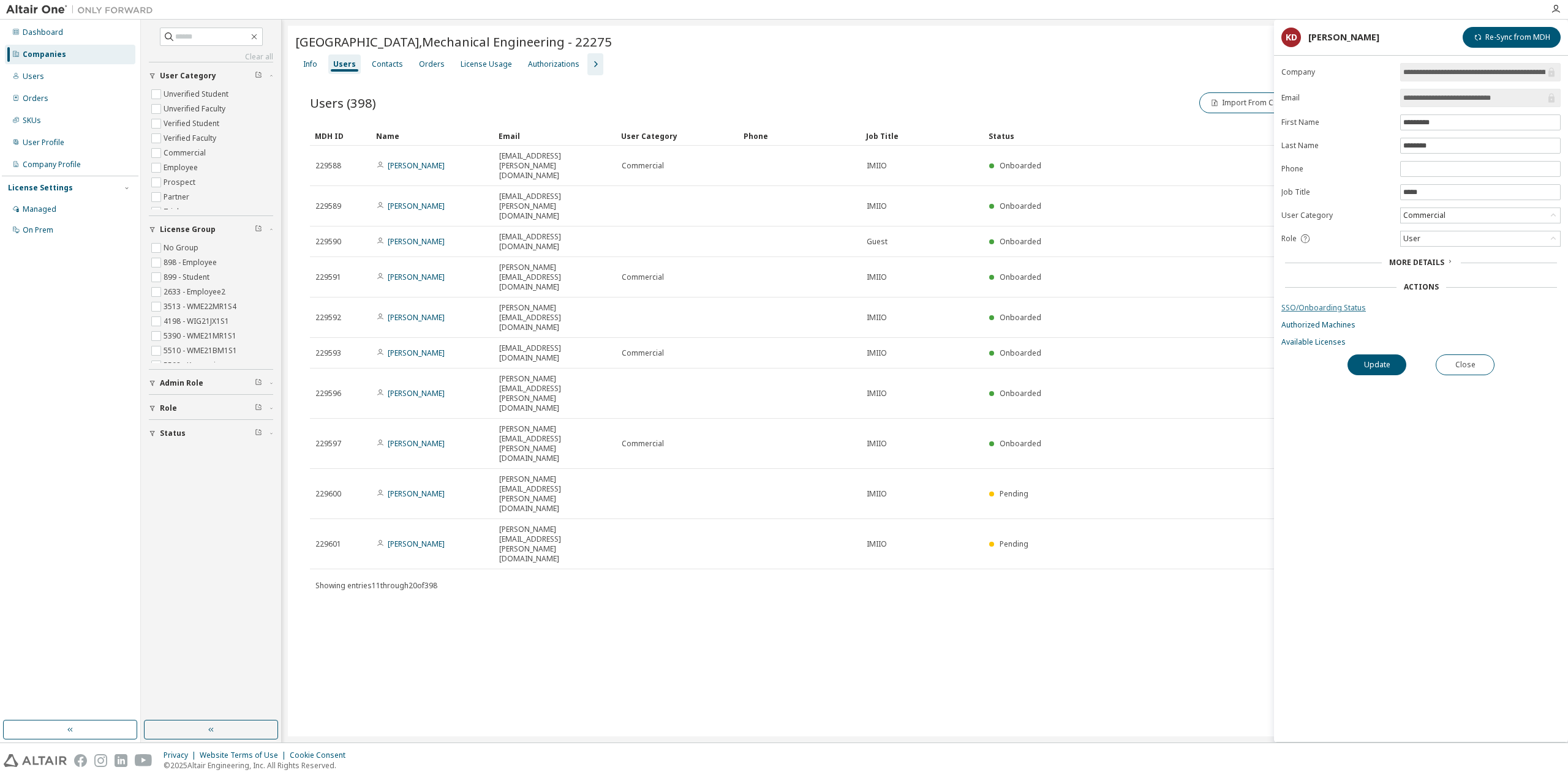
click at [1324, 310] on link "SSO/Onboarding Status" at bounding box center [1420, 307] width 279 height 10
